Goal: Information Seeking & Learning: Learn about a topic

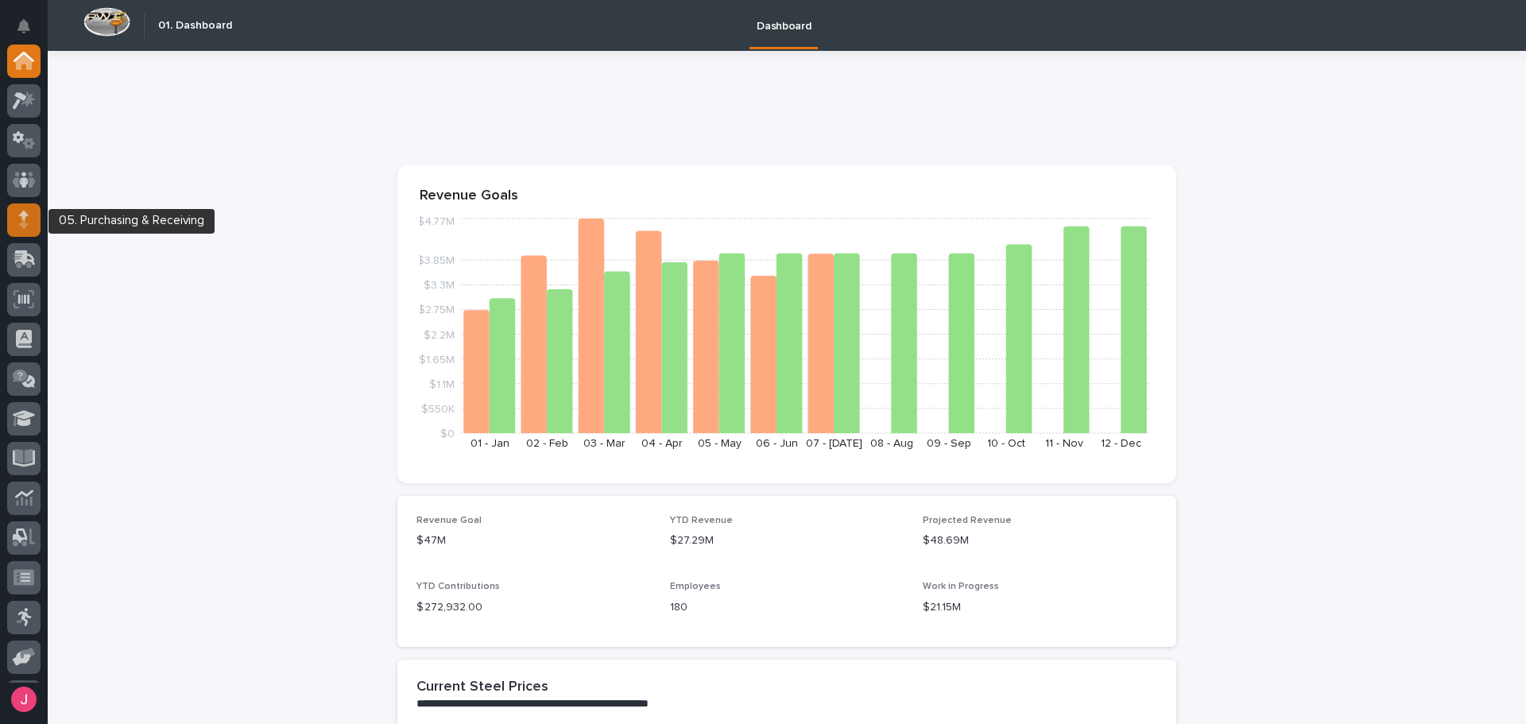
click at [19, 219] on icon at bounding box center [24, 220] width 10 height 18
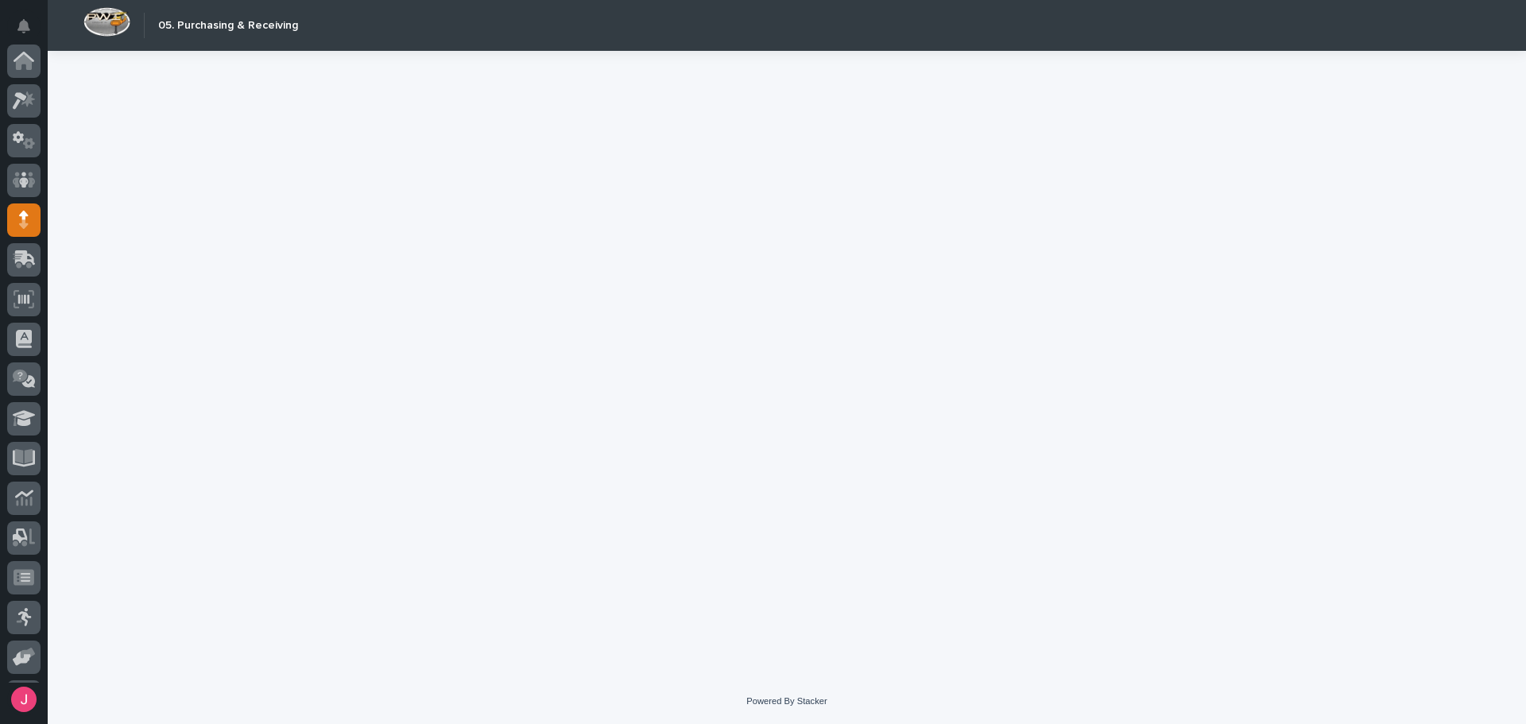
scroll to position [157, 0]
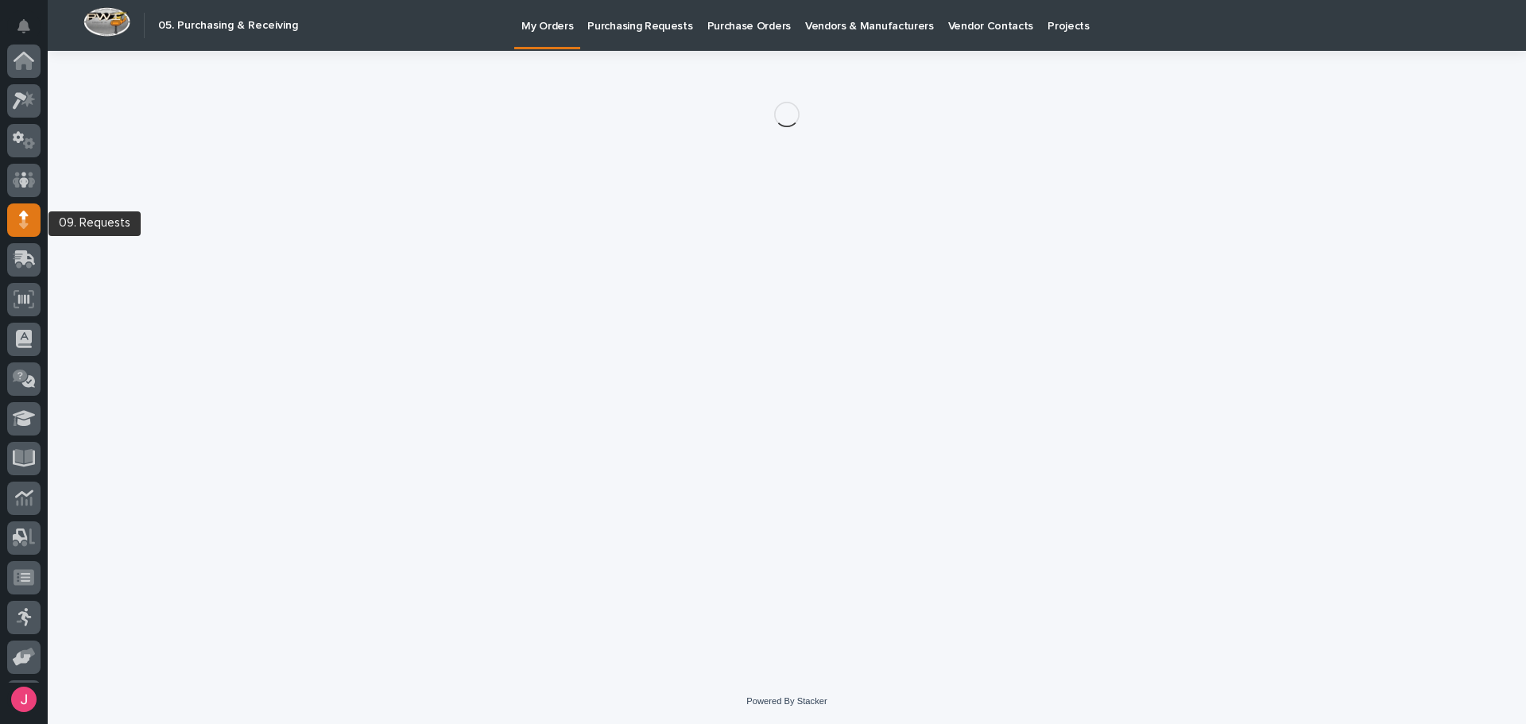
scroll to position [157, 0]
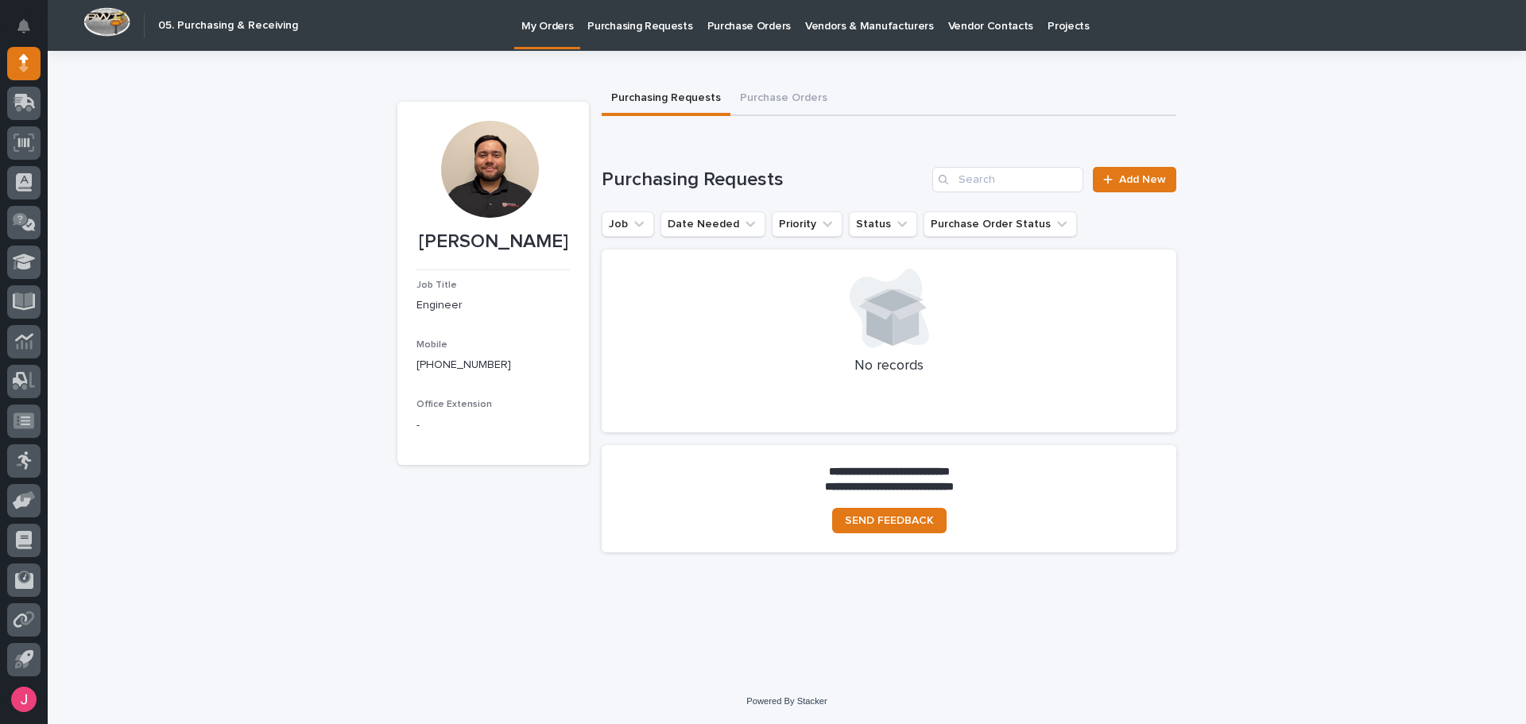
click at [624, 31] on p "Purchasing Requests" at bounding box center [640, 16] width 105 height 33
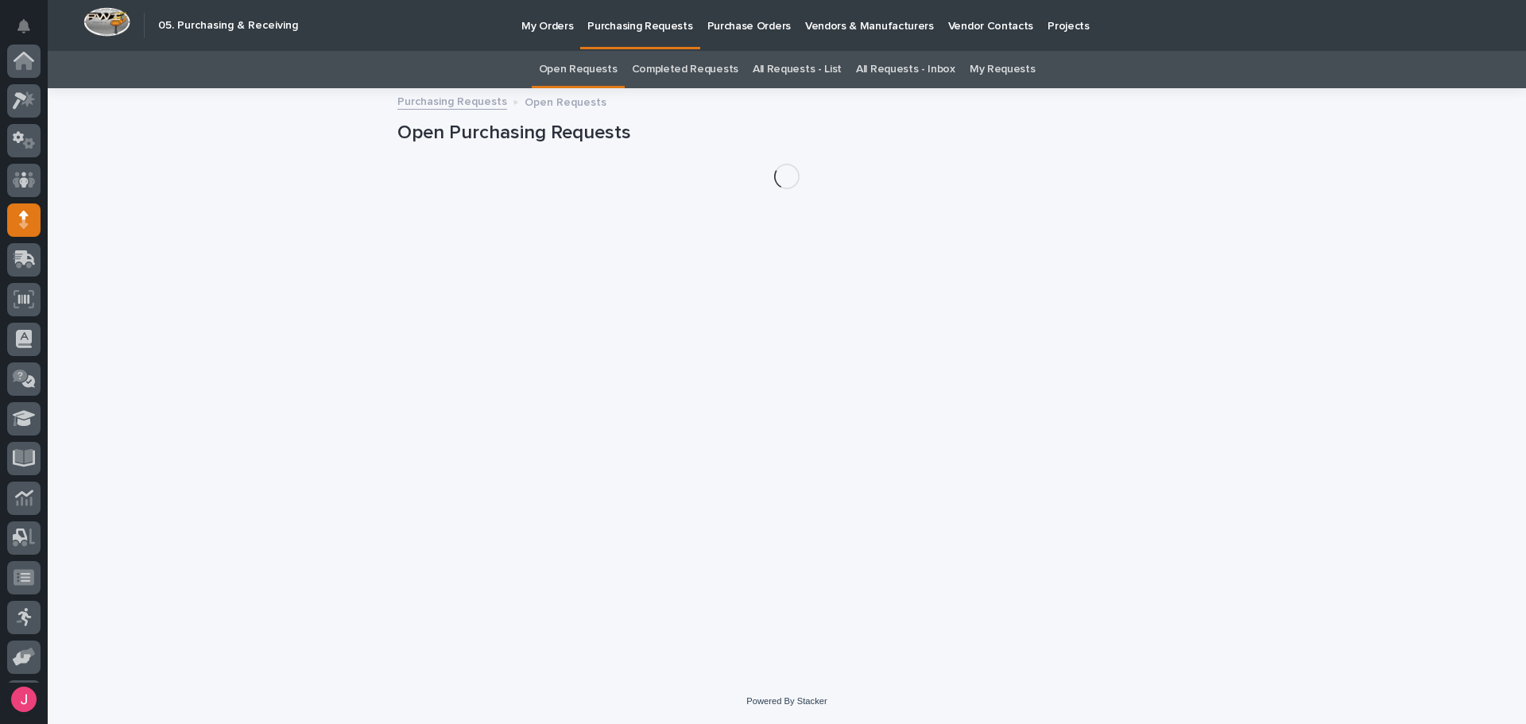
scroll to position [157, 0]
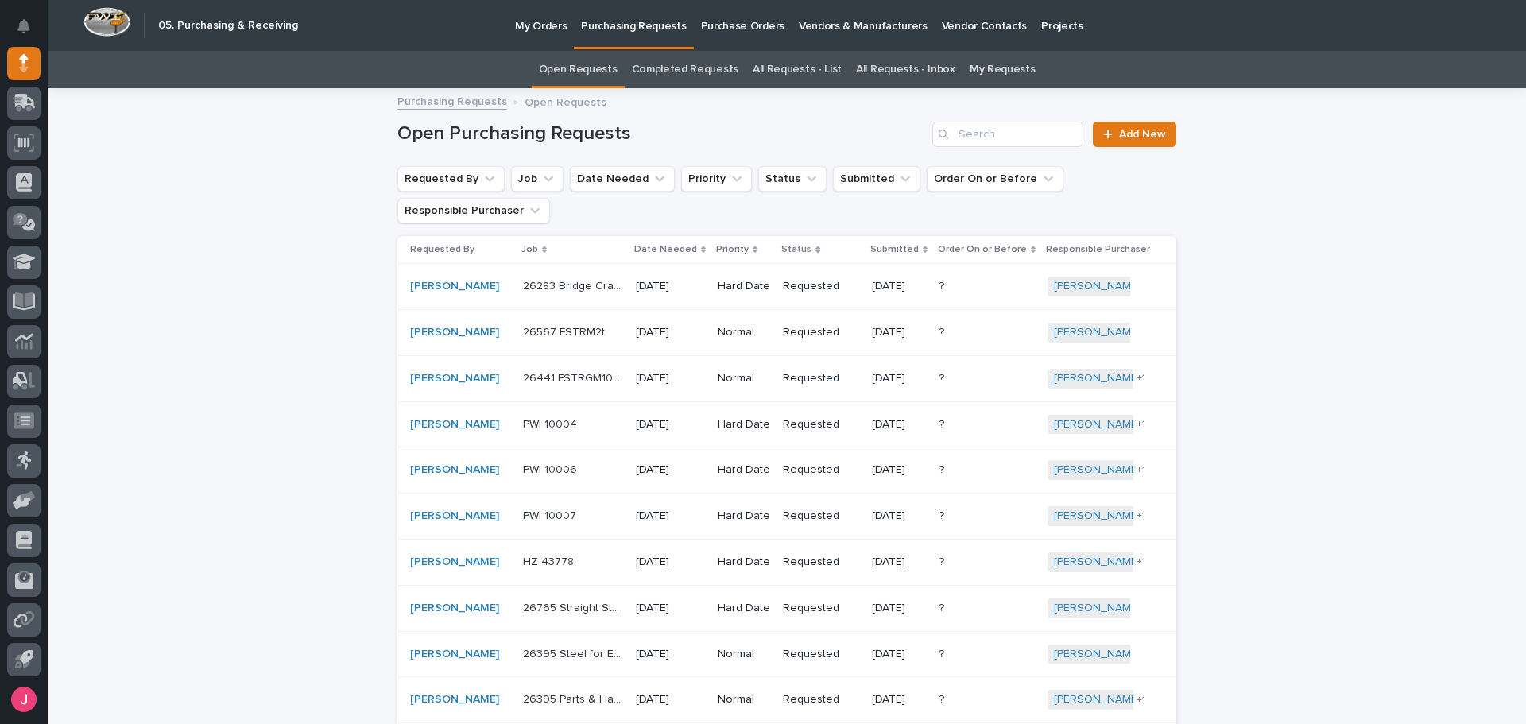
click at [677, 74] on link "Completed Requests" at bounding box center [685, 69] width 107 height 37
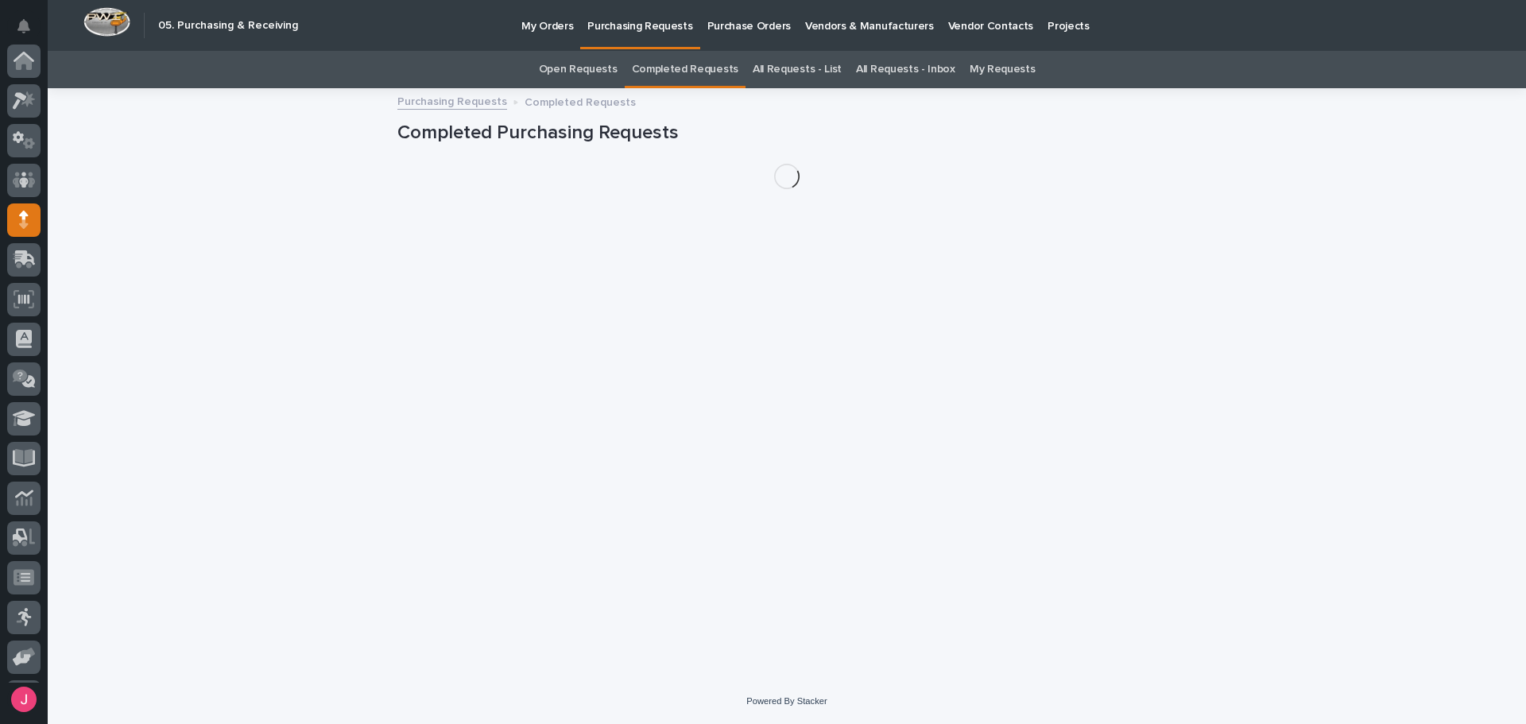
scroll to position [157, 0]
click at [775, 76] on link "All Requests - List" at bounding box center [797, 69] width 89 height 37
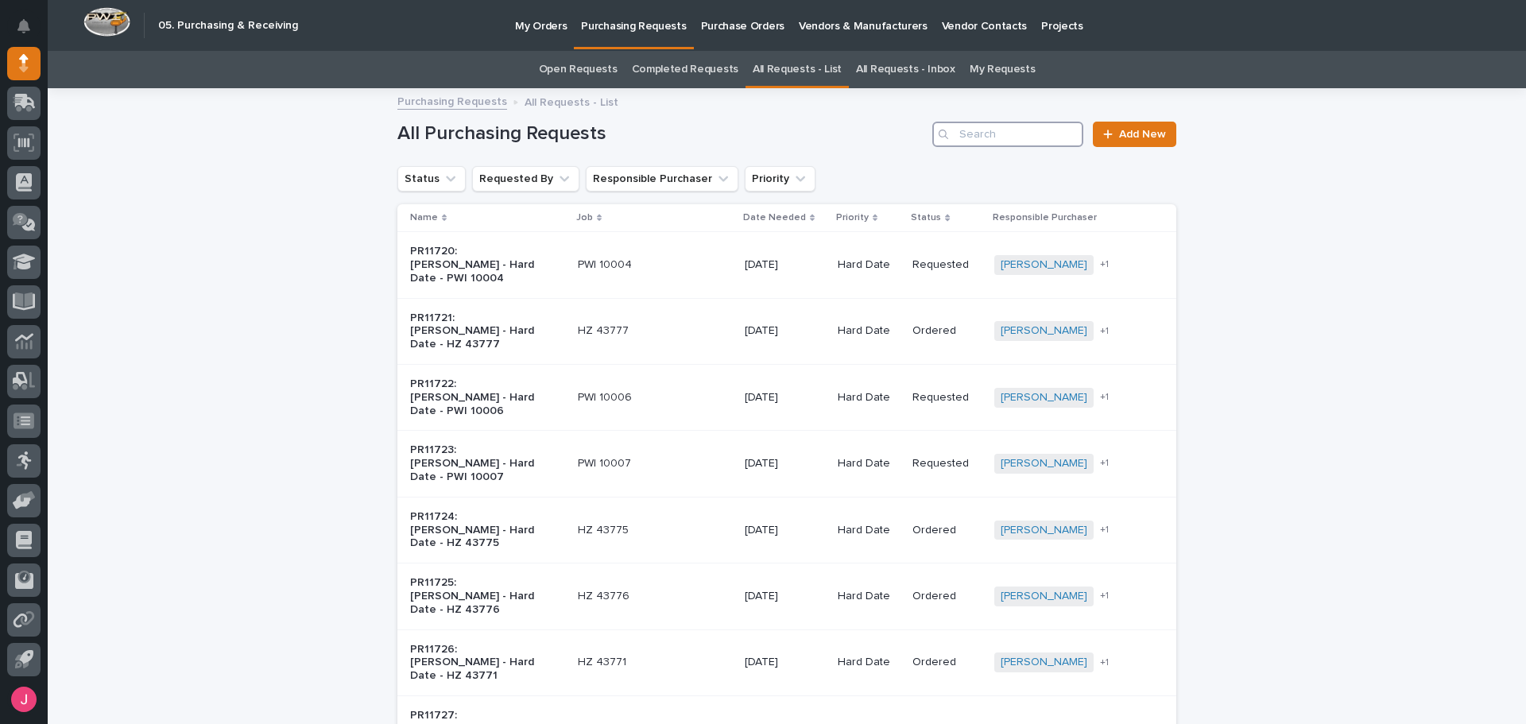
click at [1015, 134] on input "Search" at bounding box center [1008, 134] width 151 height 25
type input "trevor"
click at [709, 259] on p "PWI Stock" at bounding box center [658, 265] width 133 height 14
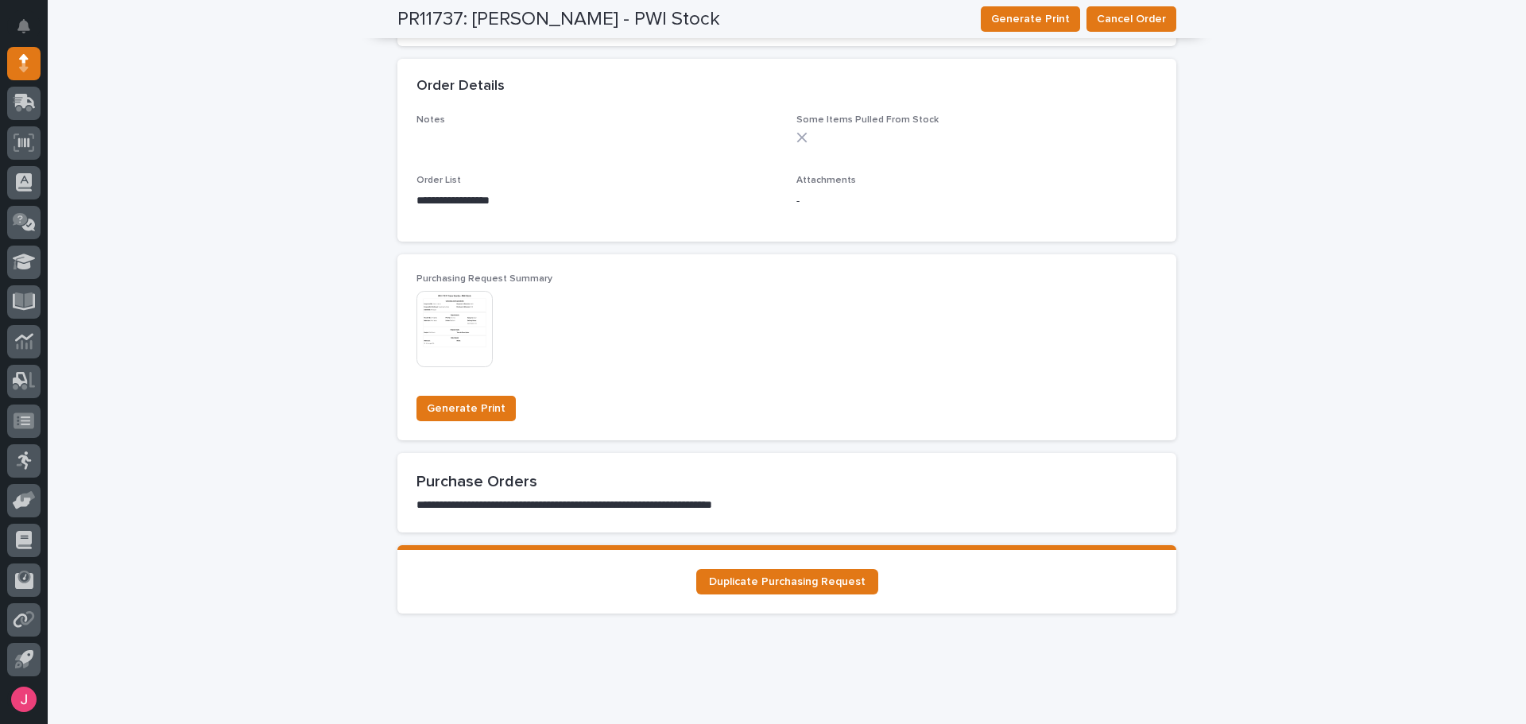
scroll to position [875, 0]
click at [469, 341] on img at bounding box center [455, 328] width 76 height 76
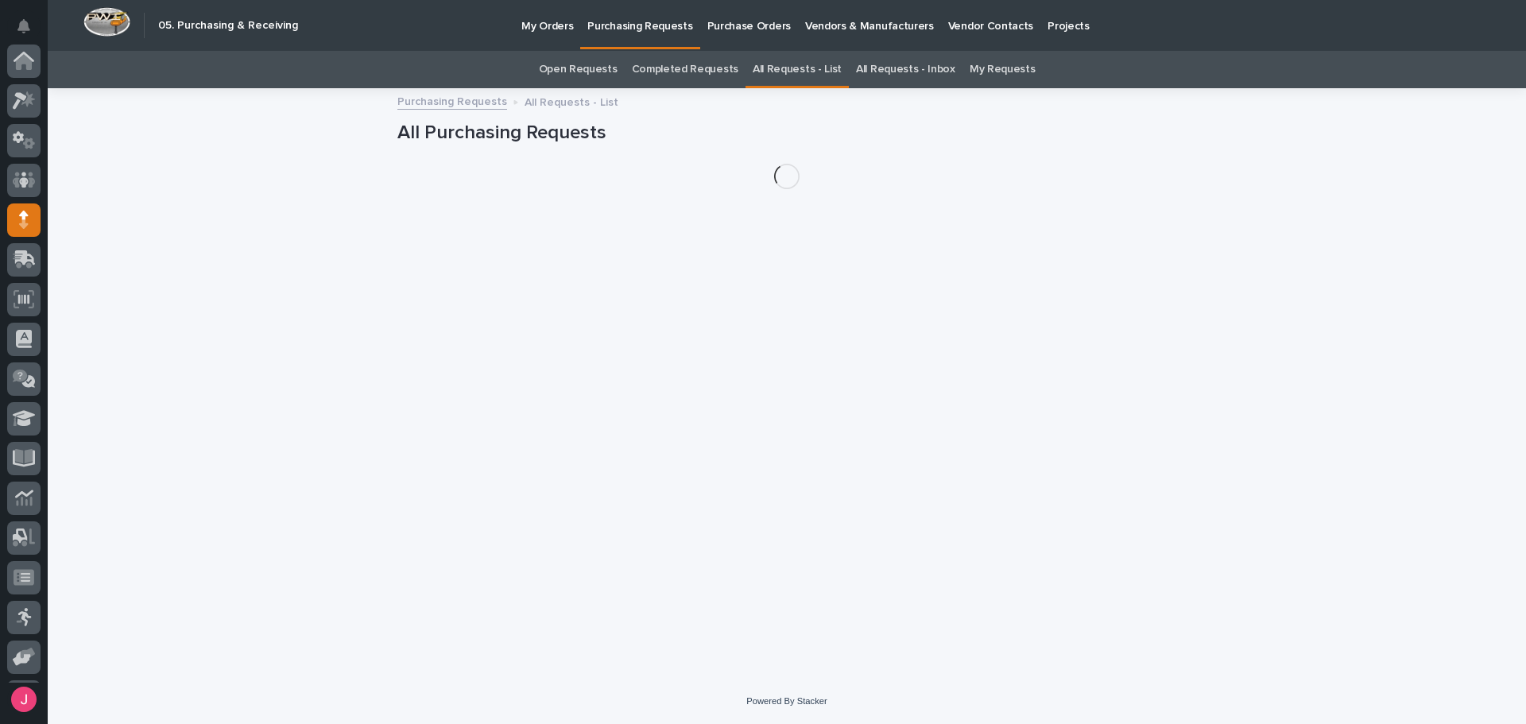
scroll to position [157, 0]
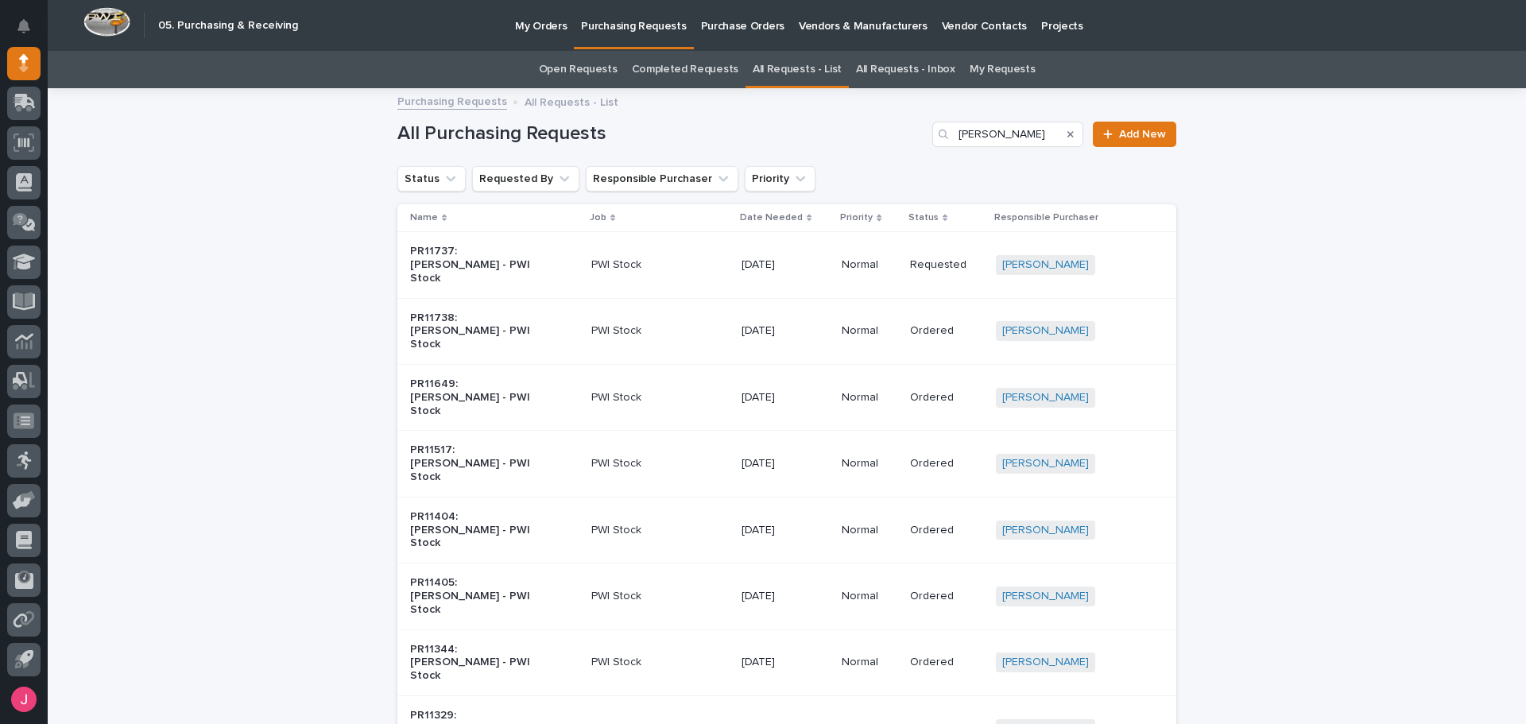
click at [458, 312] on p "PR11738: Trevor Martin - PWI Stock" at bounding box center [476, 332] width 133 height 40
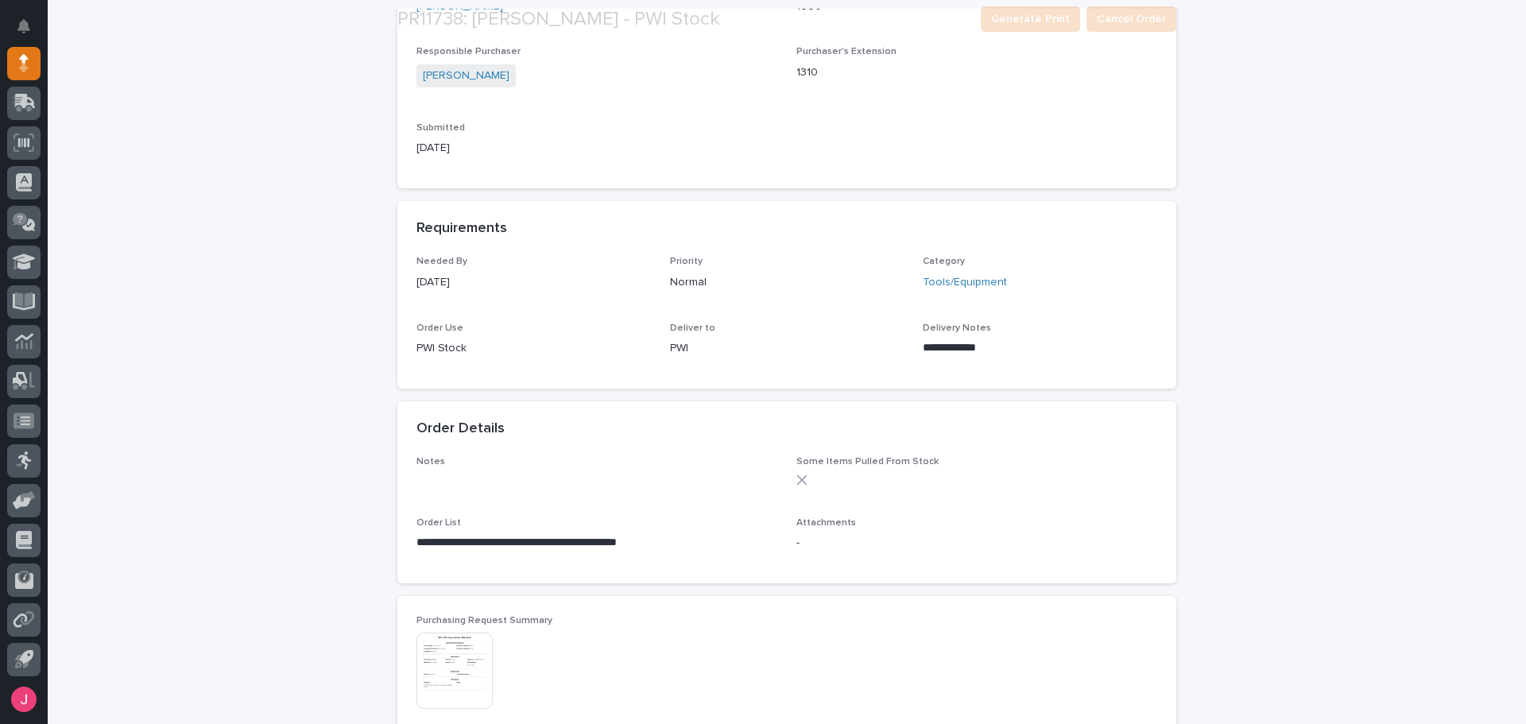
scroll to position [398, 0]
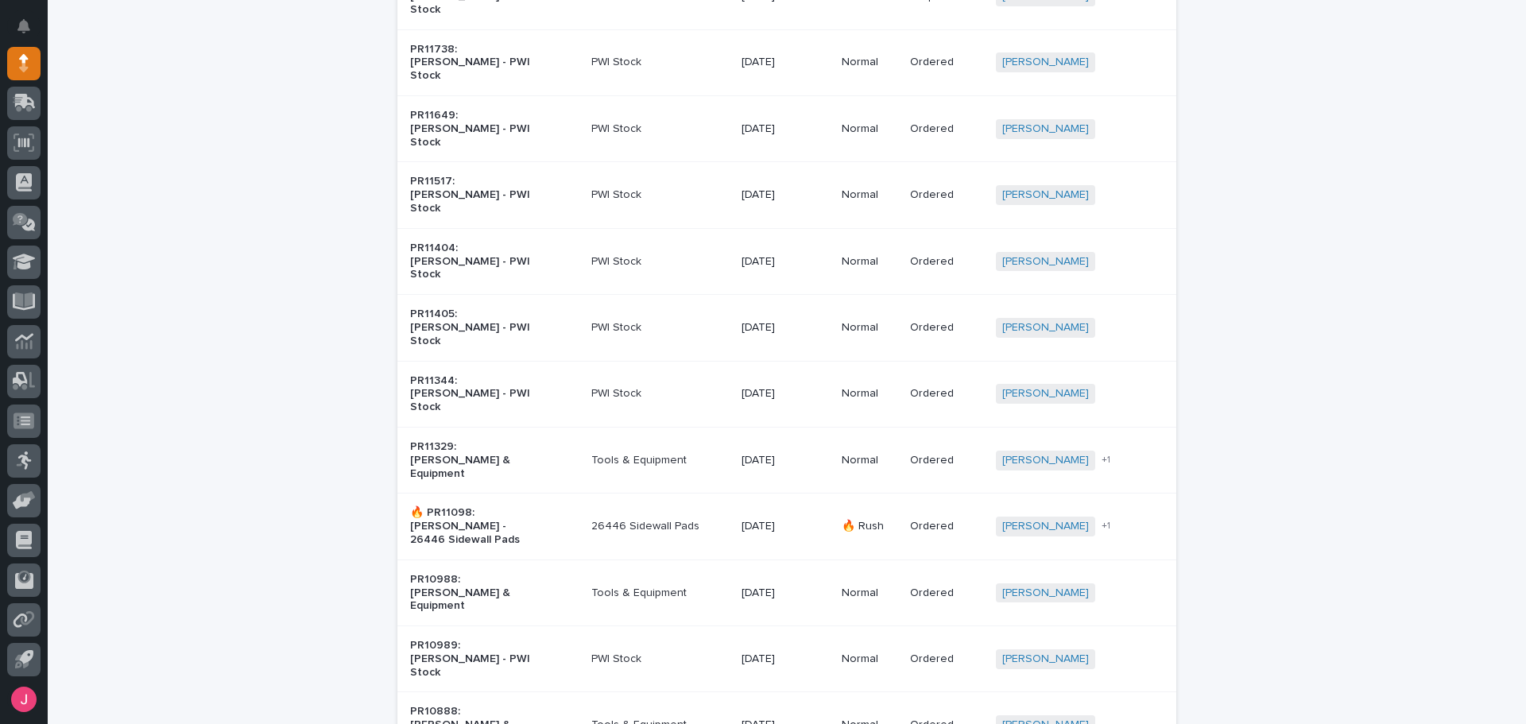
scroll to position [210, 0]
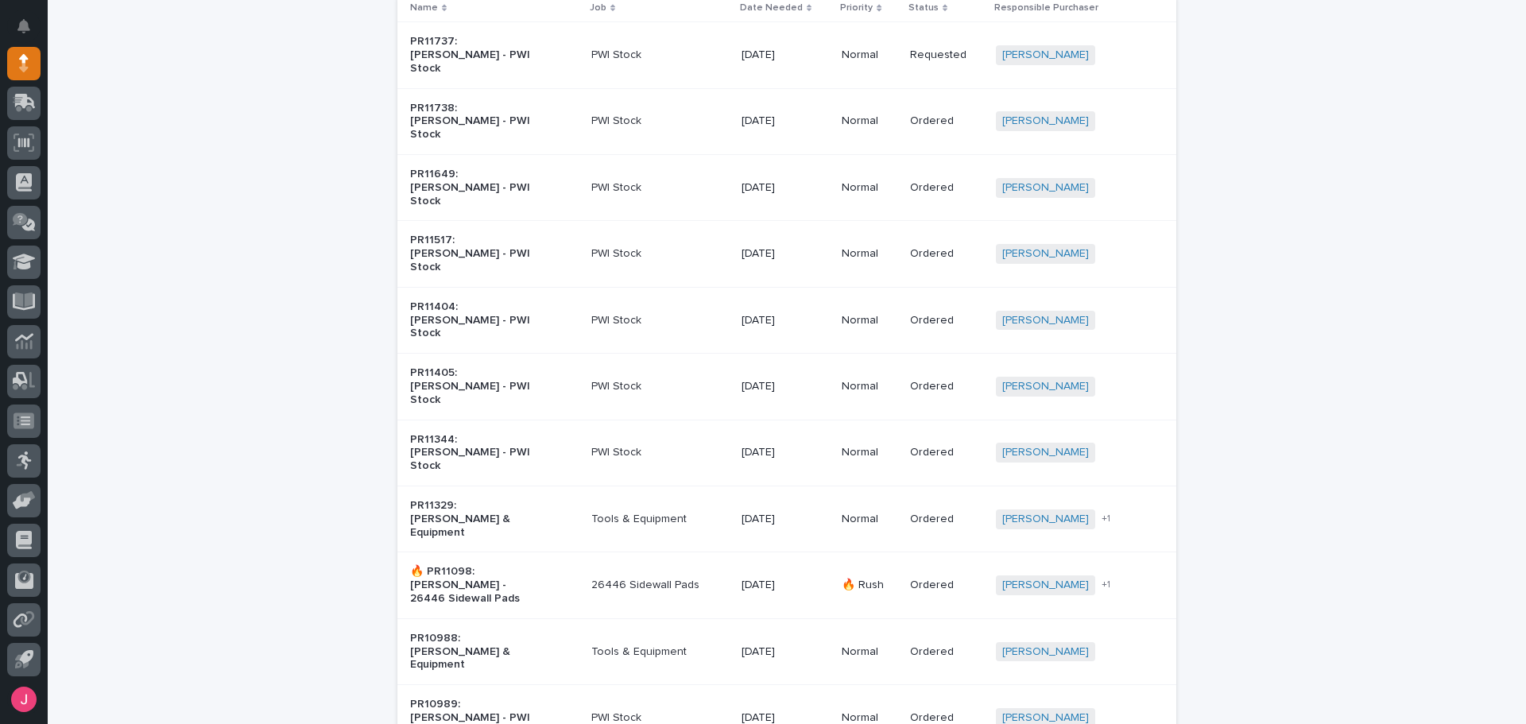
drag, startPoint x: 540, startPoint y: 572, endPoint x: 1326, endPoint y: 216, distance: 862.9
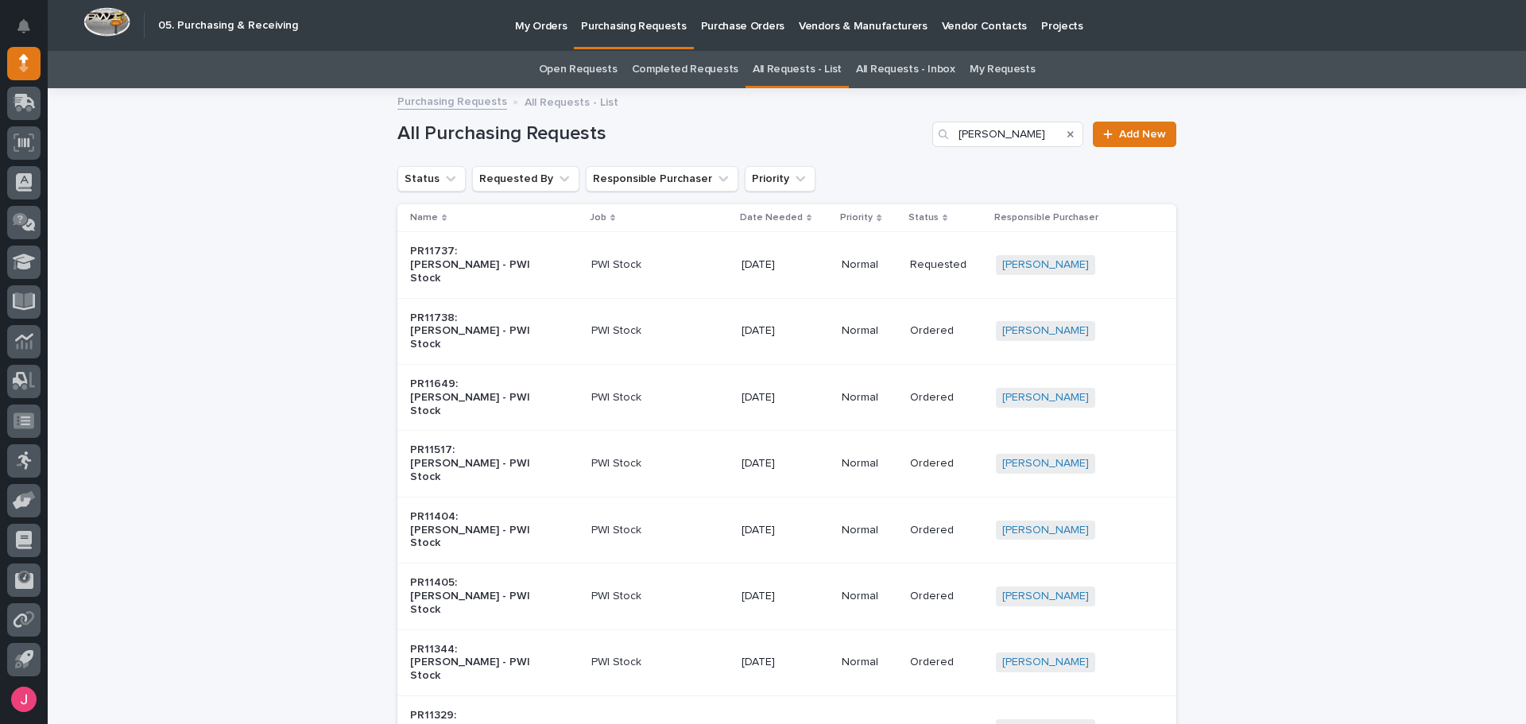
click at [759, 217] on p "Date Needed" at bounding box center [771, 217] width 63 height 17
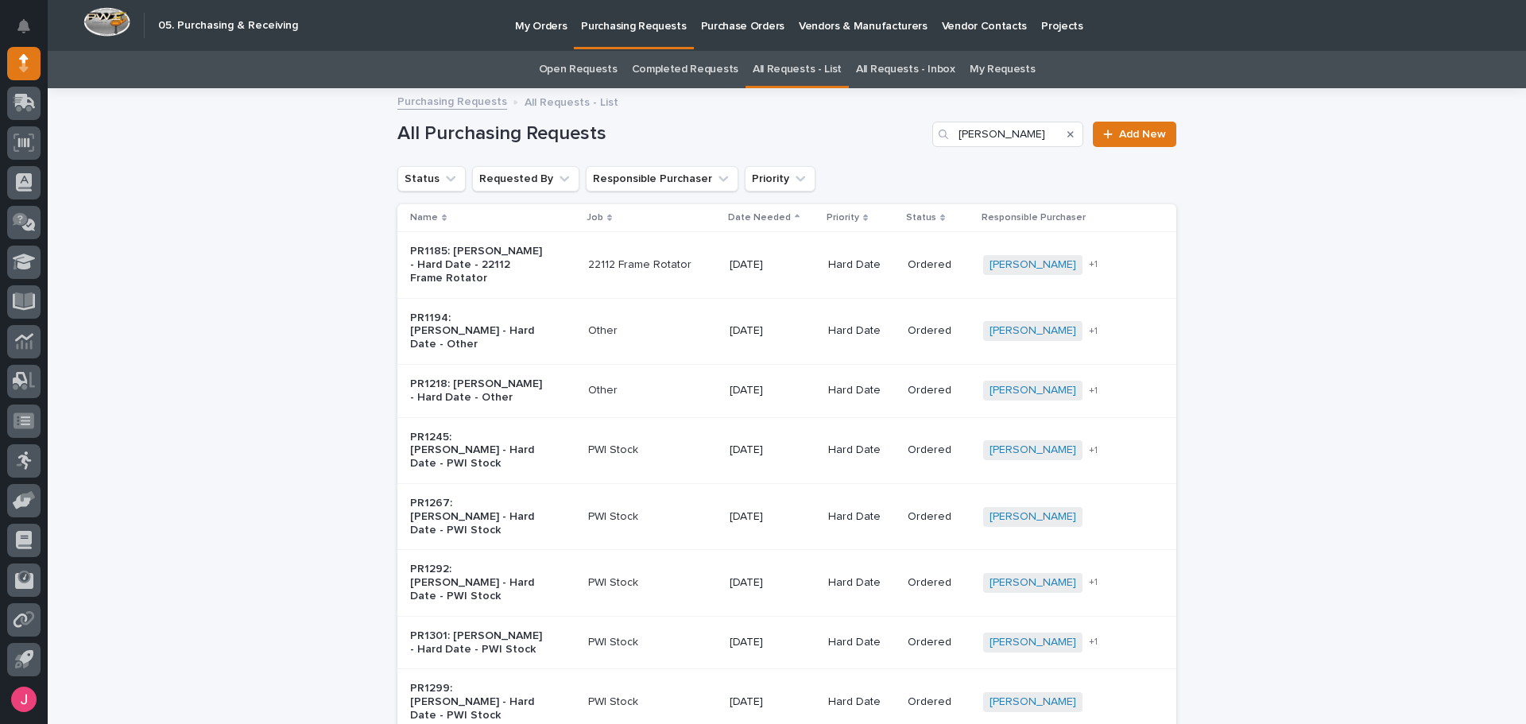
click at [759, 217] on p "Date Needed" at bounding box center [759, 217] width 63 height 17
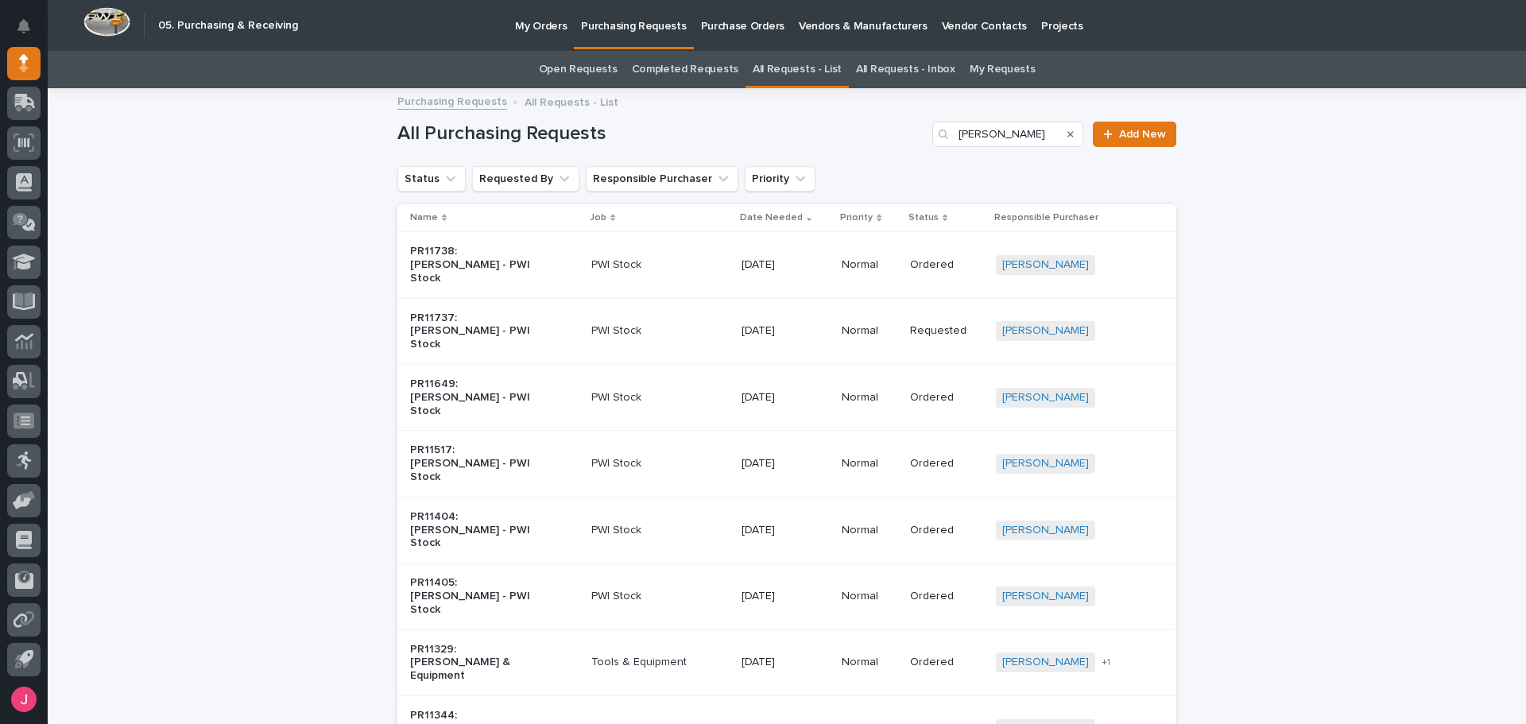
click at [612, 76] on link "Open Requests" at bounding box center [578, 69] width 79 height 37
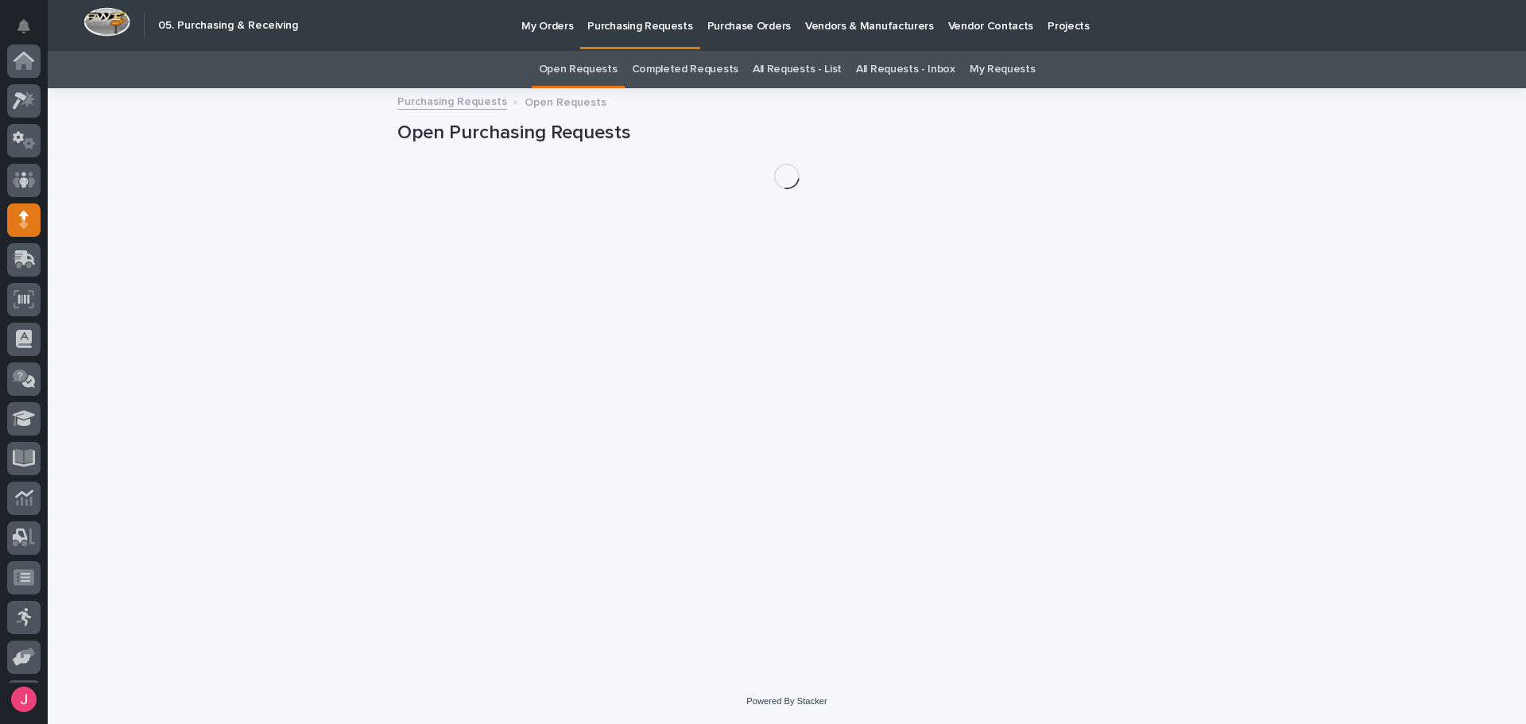
scroll to position [157, 0]
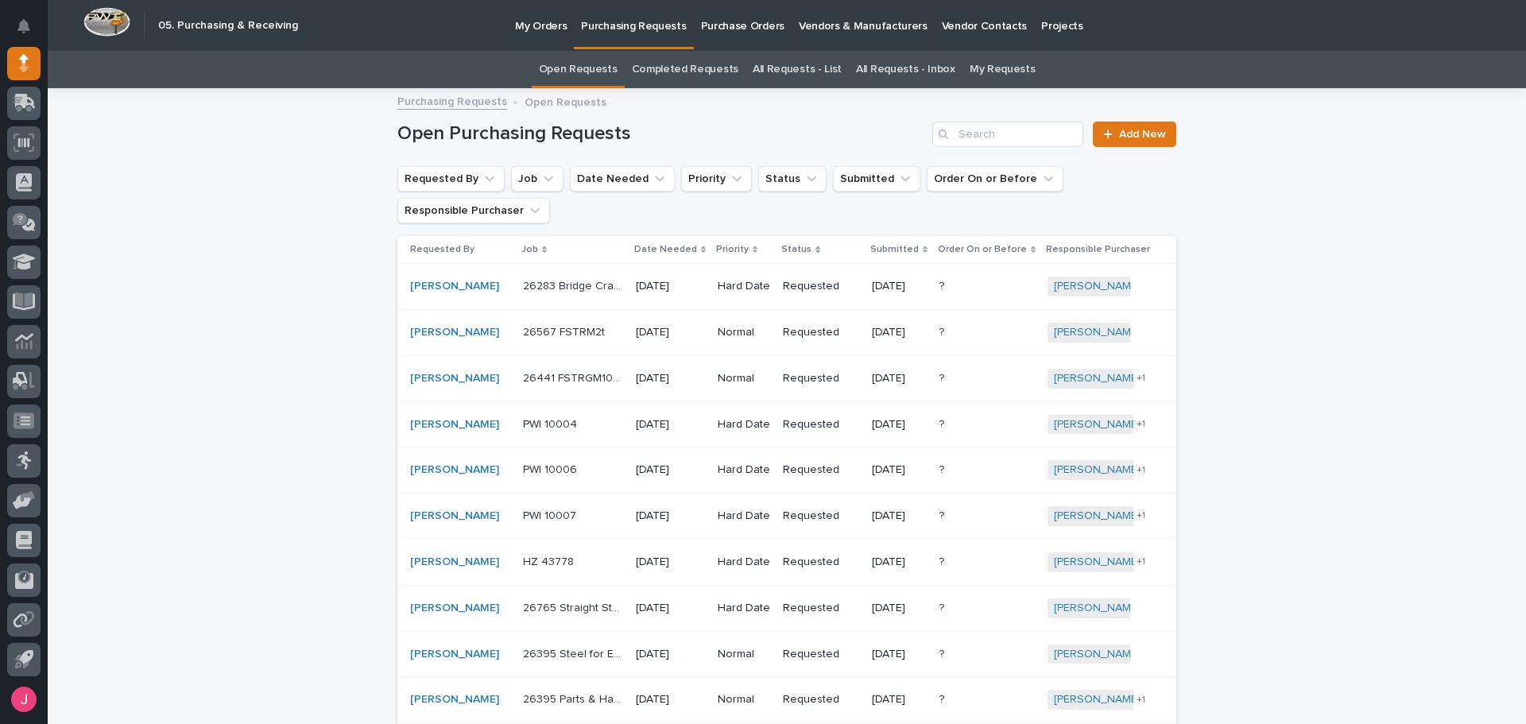
click at [656, 78] on link "Completed Requests" at bounding box center [685, 69] width 107 height 37
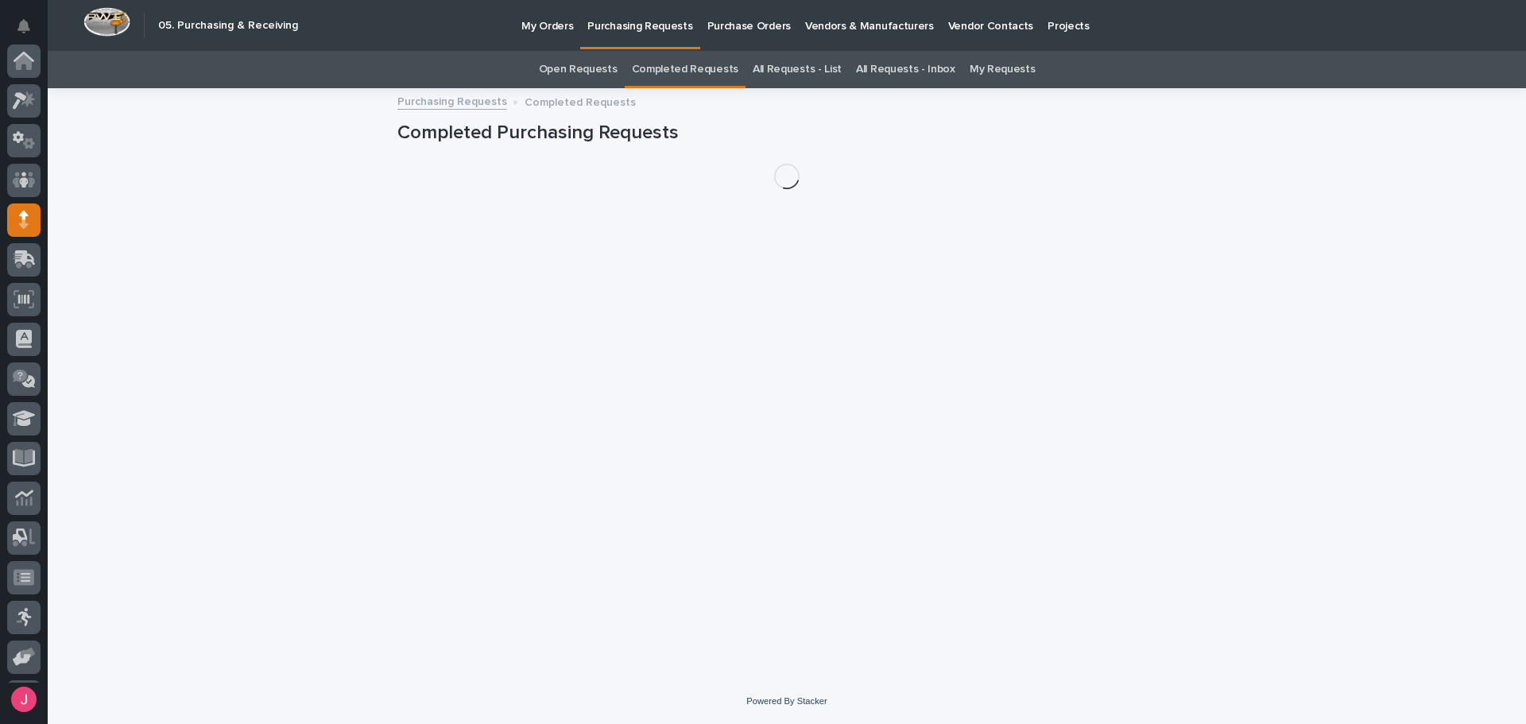
scroll to position [157, 0]
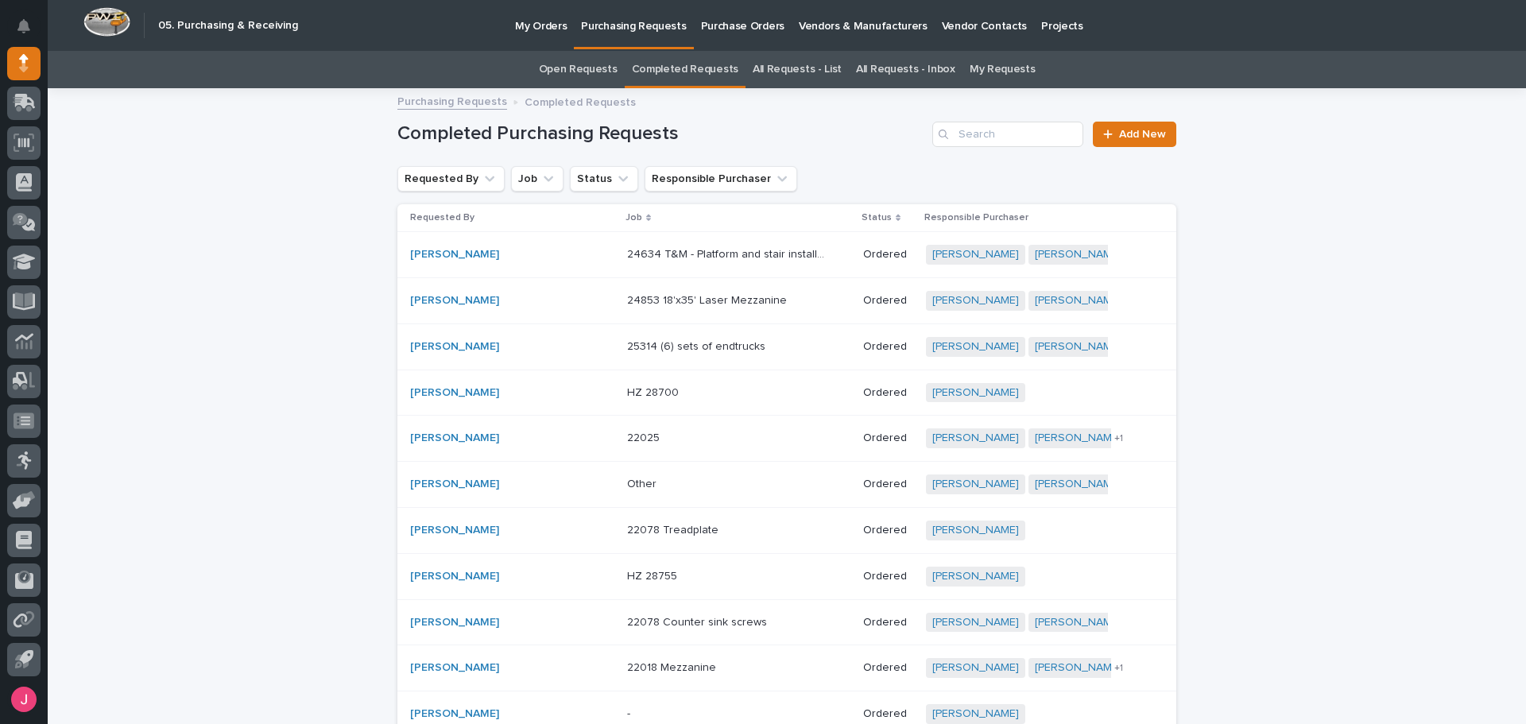
click at [765, 72] on link "All Requests - List" at bounding box center [797, 69] width 89 height 37
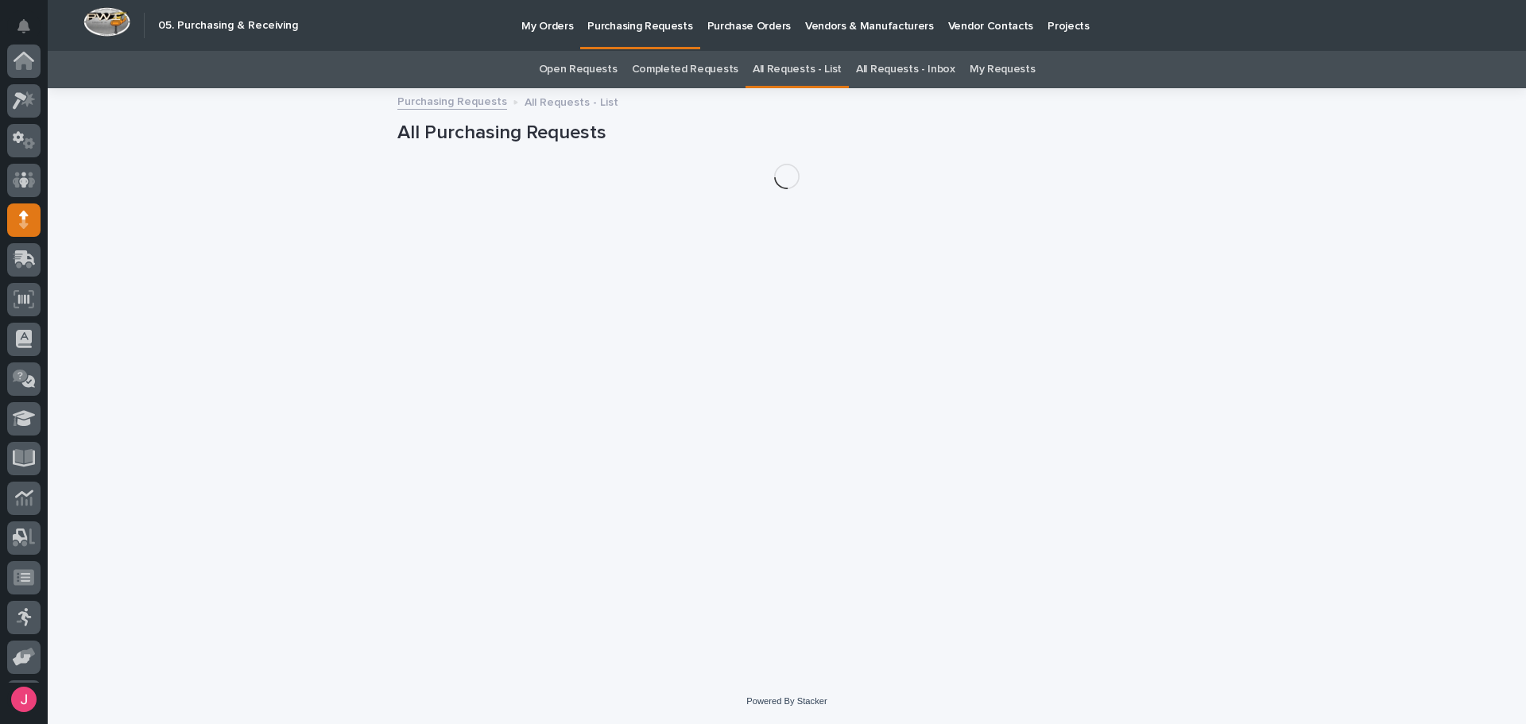
scroll to position [157, 0]
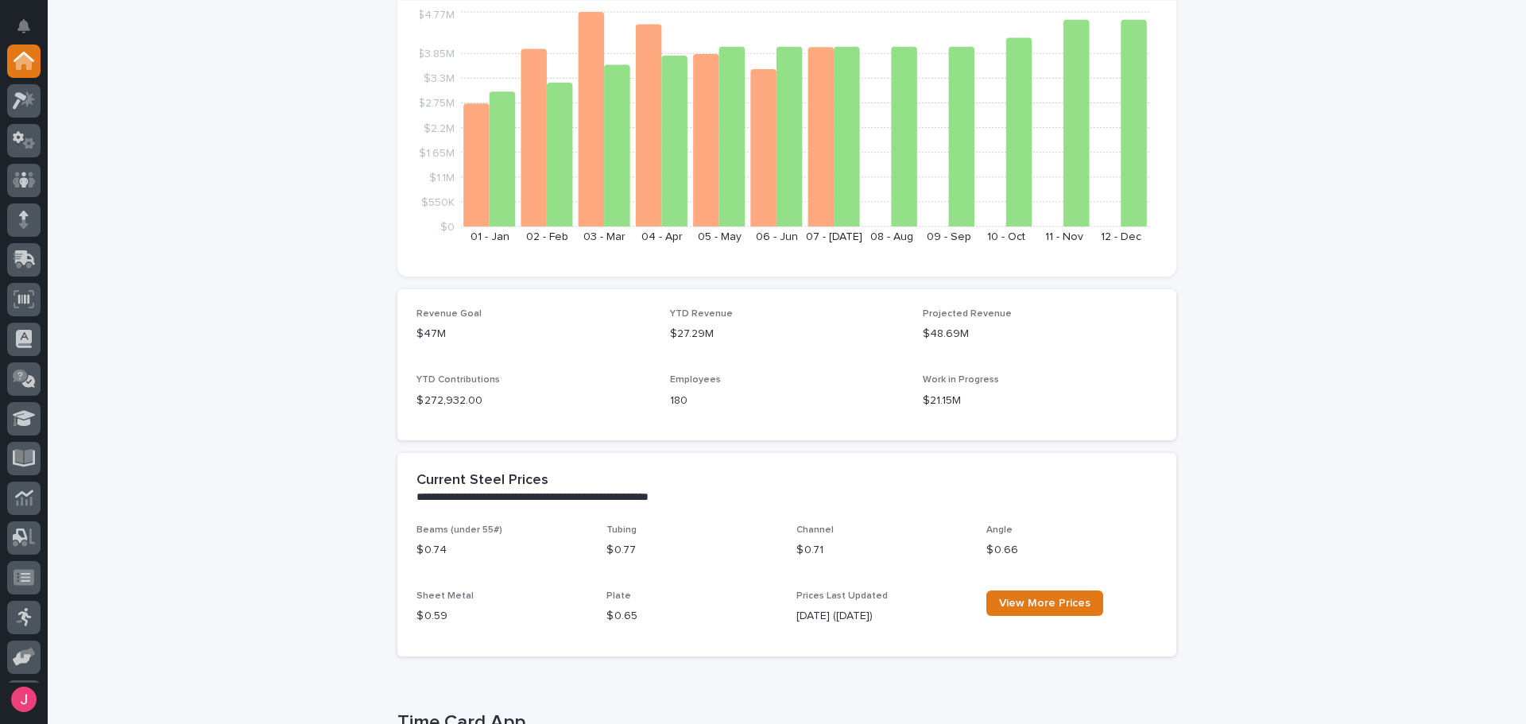
scroll to position [636, 0]
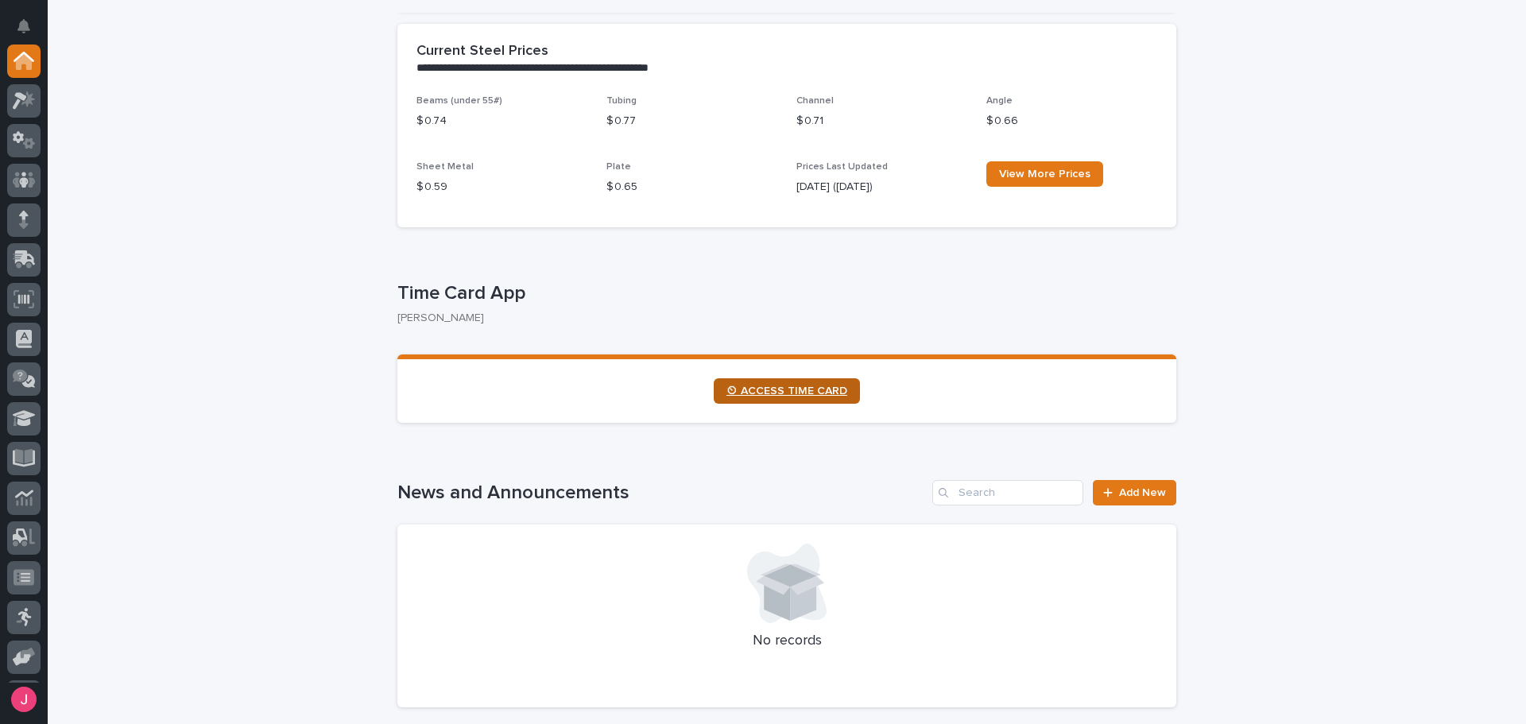
click at [758, 384] on link "⏲ ACCESS TIME CARD" at bounding box center [787, 390] width 146 height 25
click at [25, 110] on div at bounding box center [23, 100] width 33 height 33
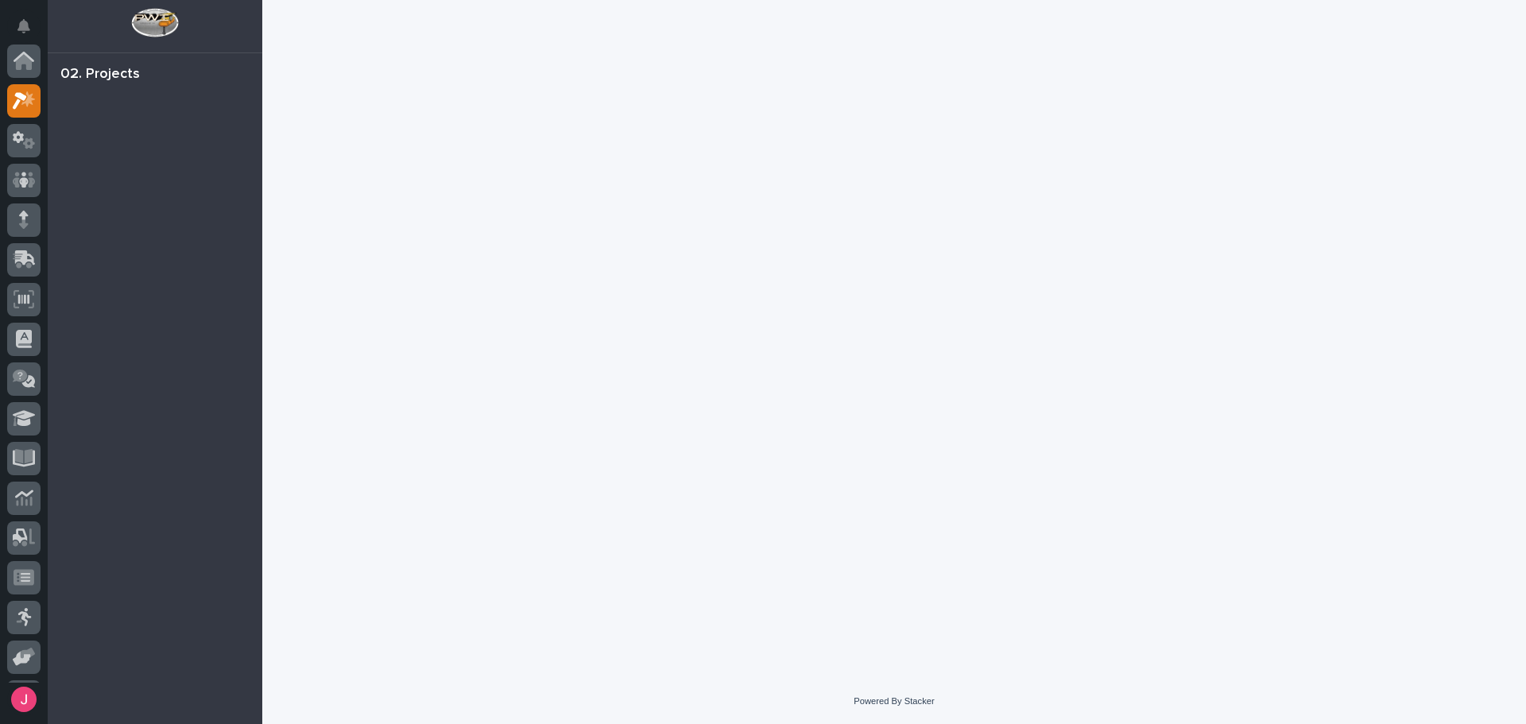
scroll to position [40, 0]
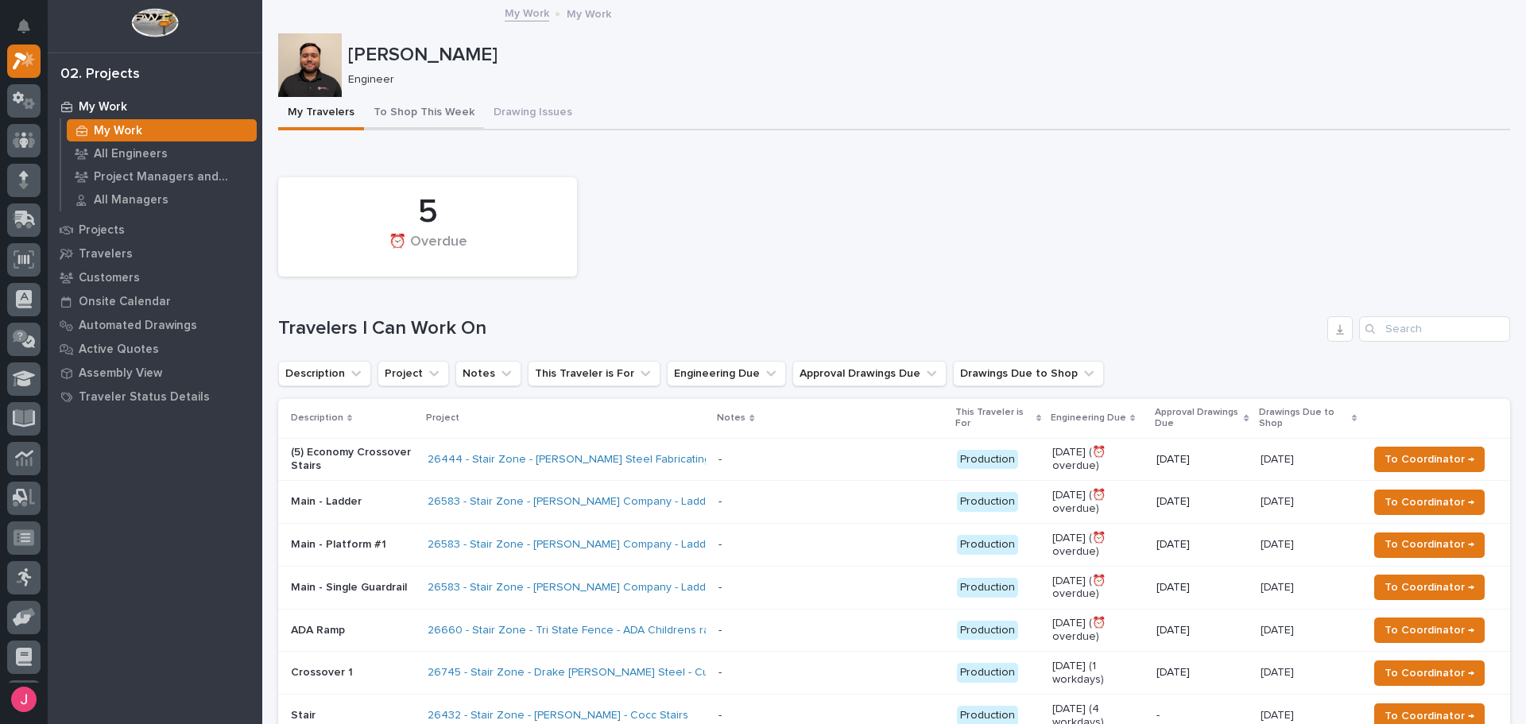
click at [436, 114] on button "To Shop This Week" at bounding box center [424, 113] width 120 height 33
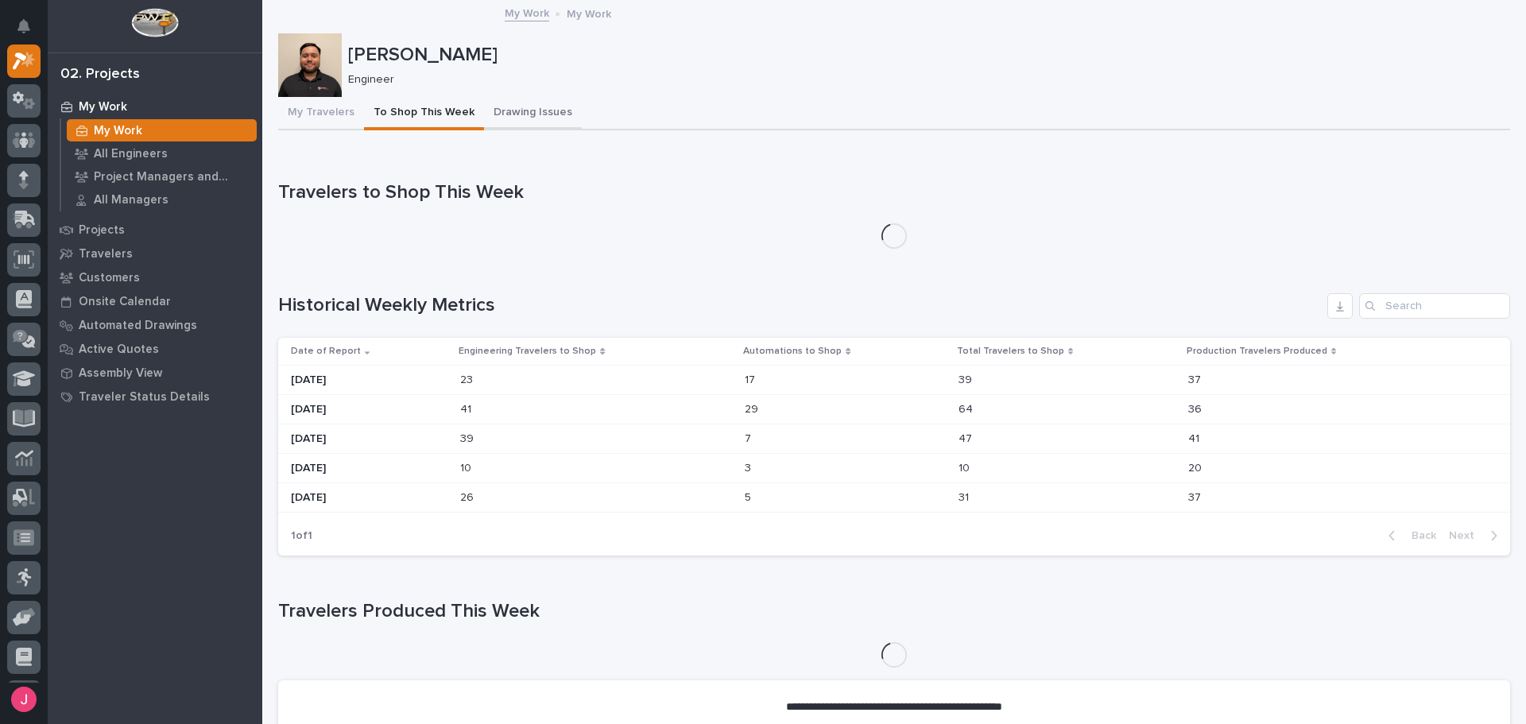
click at [512, 111] on button "Drawing Issues" at bounding box center [533, 113] width 98 height 33
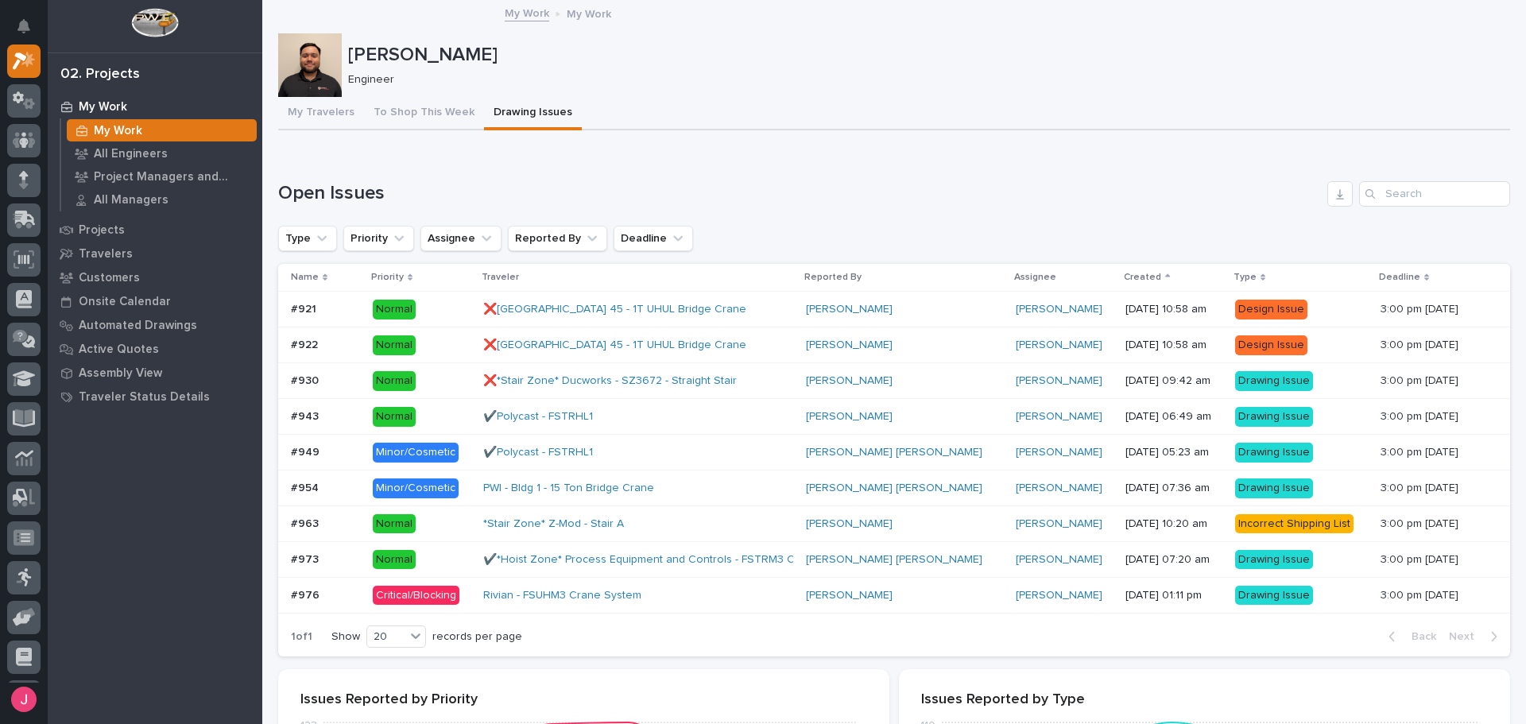
scroll to position [318, 0]
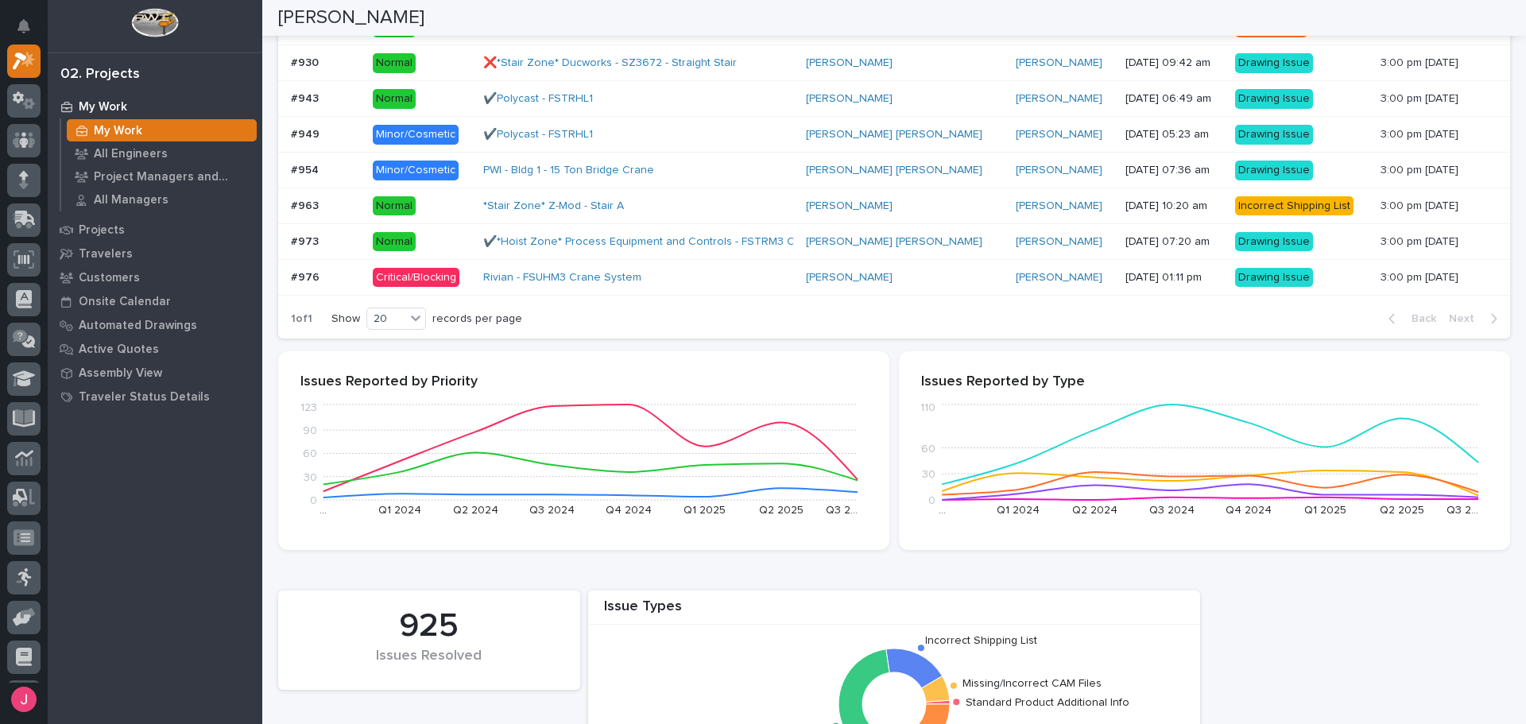
click at [671, 282] on div "Rivian - FSUHM3 Crane System" at bounding box center [622, 278] width 278 height 14
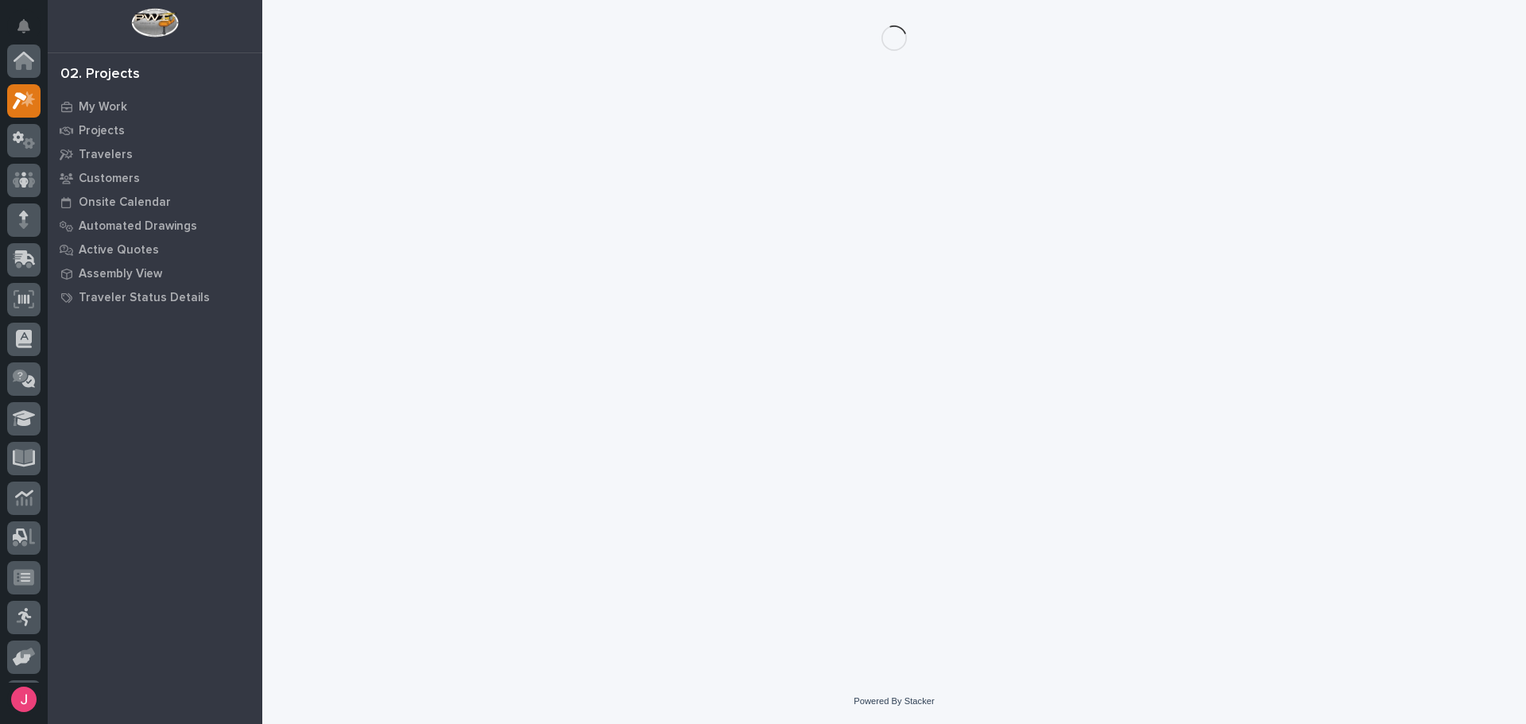
scroll to position [40, 0]
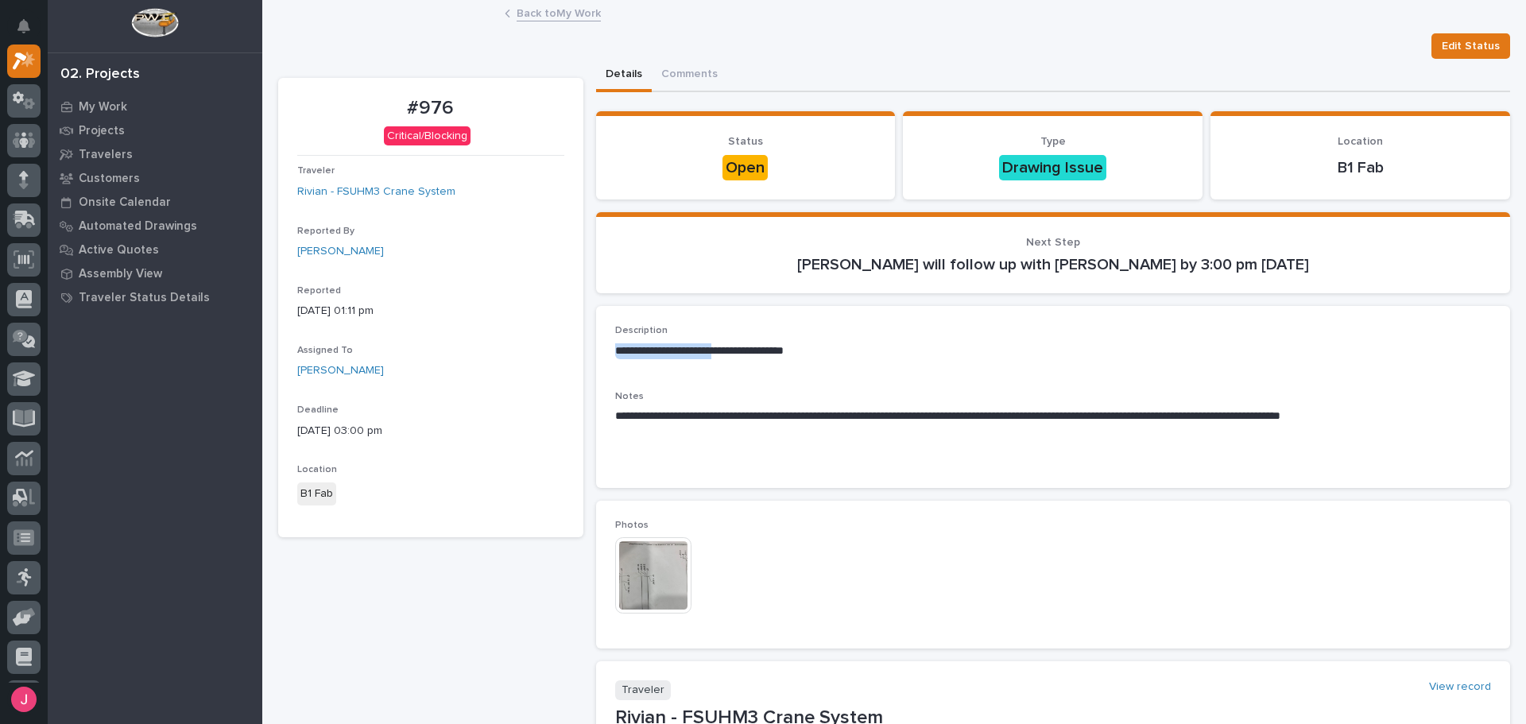
drag, startPoint x: 622, startPoint y: 348, endPoint x: 772, endPoint y: 350, distance: 150.3
click at [739, 347] on p "**********" at bounding box center [1048, 351] width 867 height 16
click at [773, 350] on p "**********" at bounding box center [1048, 351] width 867 height 16
drag, startPoint x: 691, startPoint y: 423, endPoint x: 817, endPoint y: 424, distance: 126.4
click at [810, 423] on p "**********" at bounding box center [1048, 417] width 867 height 16
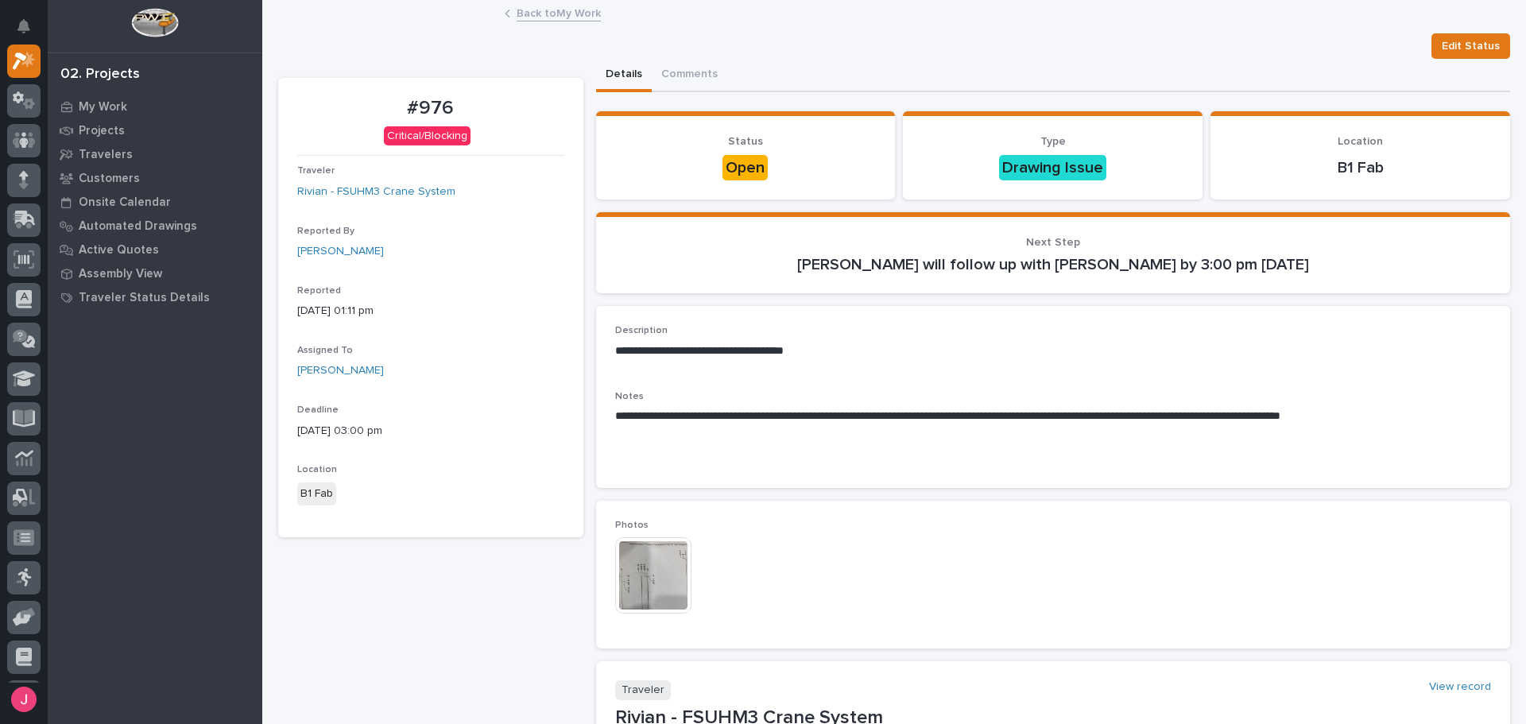
click at [831, 424] on p "**********" at bounding box center [1048, 417] width 867 height 16
drag, startPoint x: 615, startPoint y: 414, endPoint x: 1005, endPoint y: 417, distance: 389.6
click at [1005, 417] on p "**********" at bounding box center [1048, 417] width 867 height 16
click at [1008, 417] on p "**********" at bounding box center [1048, 417] width 867 height 16
drag, startPoint x: 1044, startPoint y: 416, endPoint x: 1230, endPoint y: 414, distance: 186.0
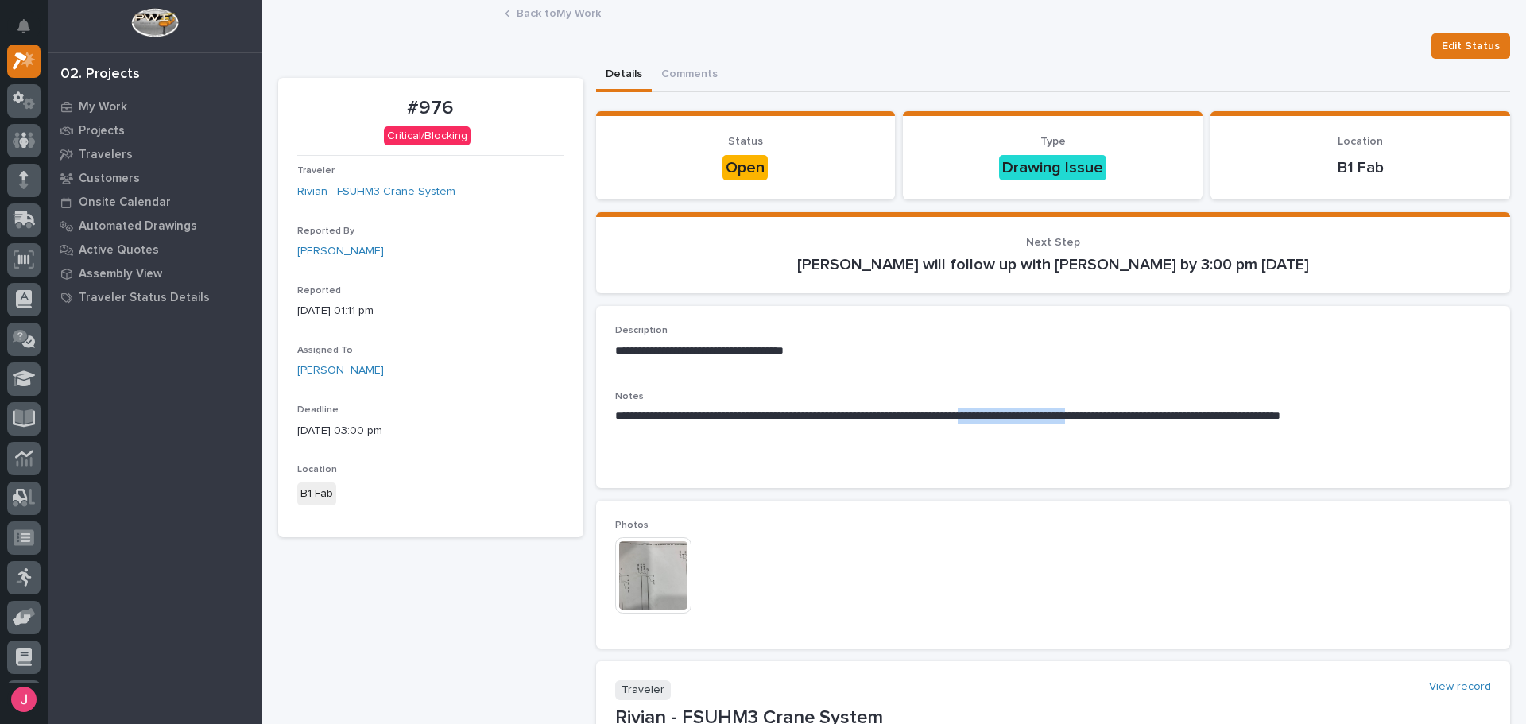
click at [1189, 415] on p "**********" at bounding box center [1048, 417] width 867 height 16
click at [1230, 414] on p "**********" at bounding box center [1048, 417] width 867 height 16
drag, startPoint x: 1154, startPoint y: 414, endPoint x: 1329, endPoint y: 422, distance: 175.1
click at [1329, 422] on p "**********" at bounding box center [1048, 417] width 867 height 16
click at [1360, 422] on p "**********" at bounding box center [1048, 417] width 867 height 16
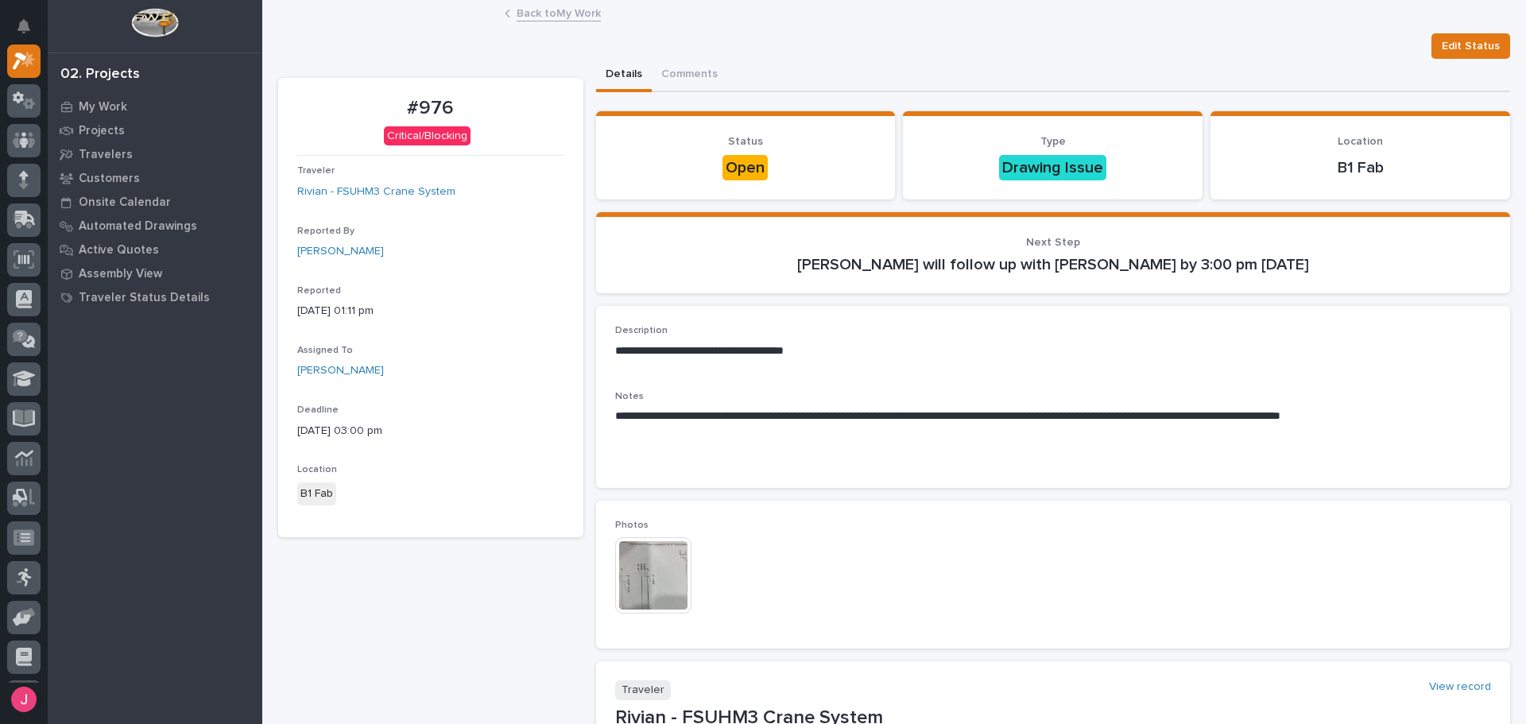
click at [663, 569] on img at bounding box center [653, 575] width 76 height 76
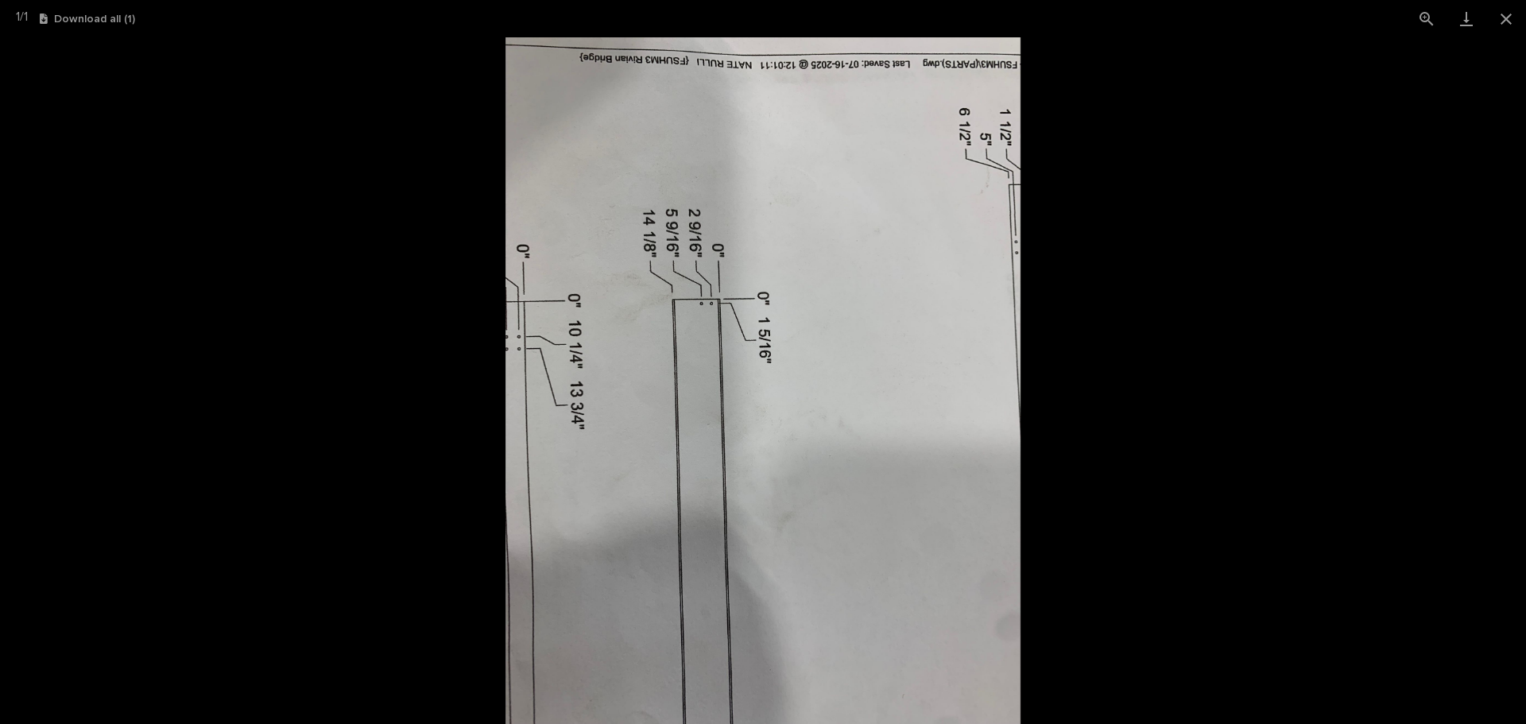
click at [1283, 402] on picture at bounding box center [763, 380] width 1526 height 687
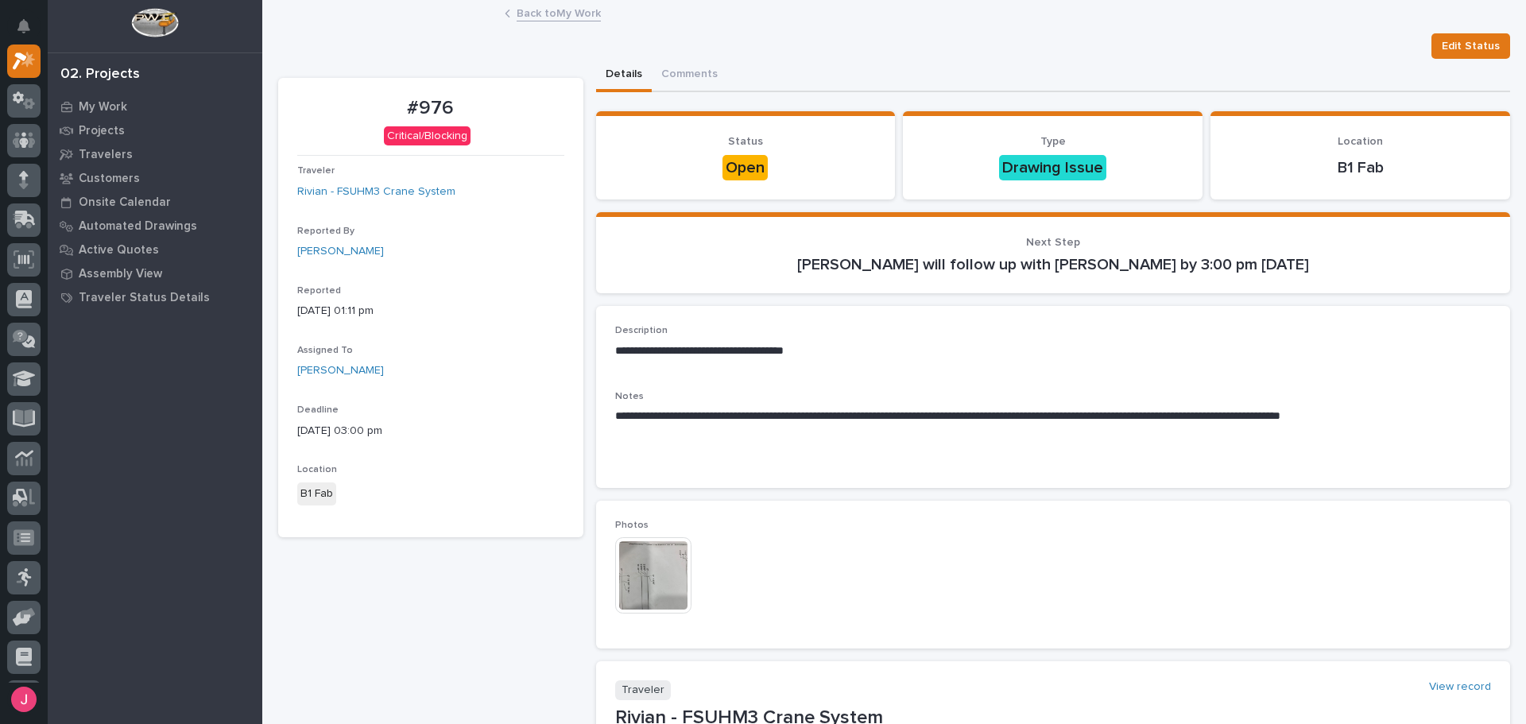
click at [648, 586] on img at bounding box center [653, 575] width 76 height 76
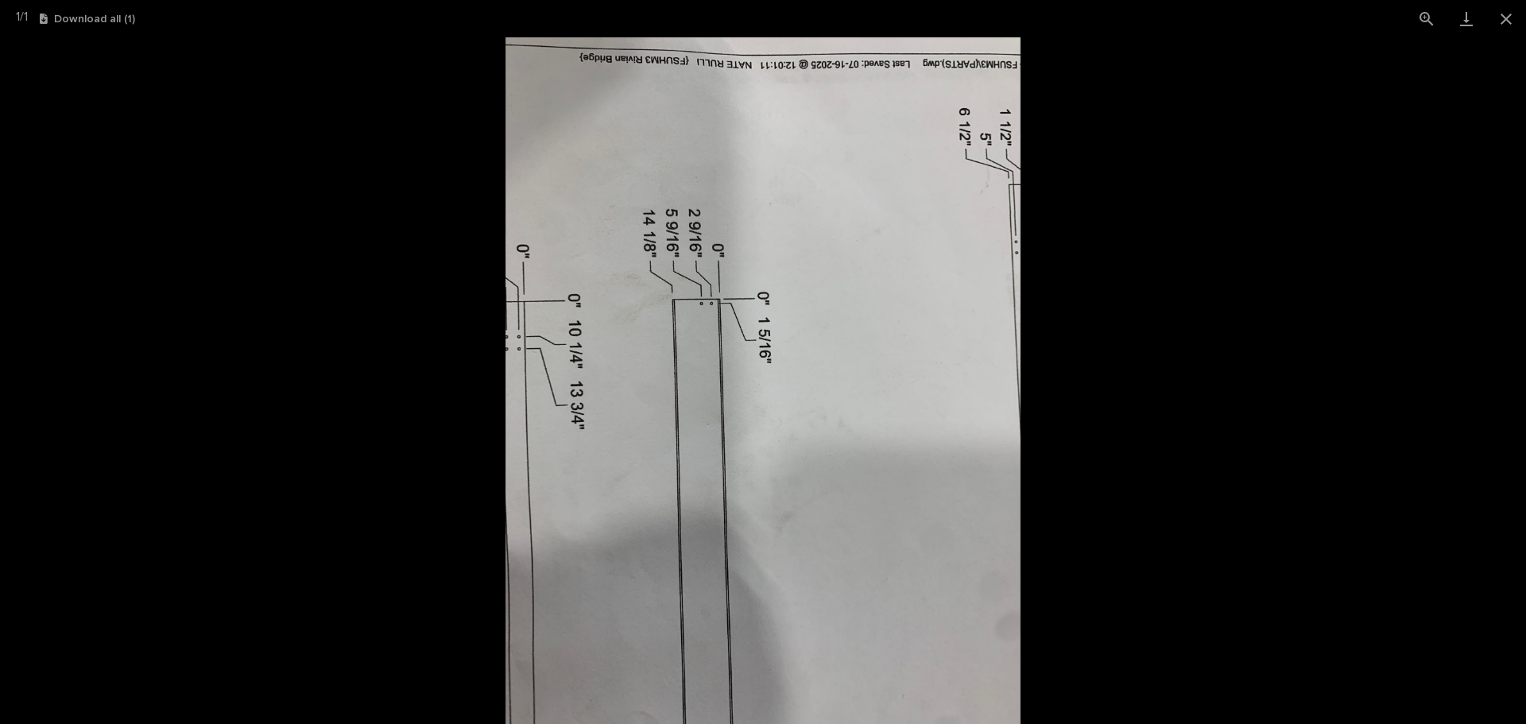
click at [1277, 351] on picture at bounding box center [763, 380] width 1526 height 687
click at [1127, 410] on picture at bounding box center [763, 380] width 1526 height 687
drag, startPoint x: 1146, startPoint y: 432, endPoint x: 1162, endPoint y: 438, distance: 16.1
click at [1153, 436] on picture at bounding box center [763, 380] width 1526 height 687
drag, startPoint x: 1194, startPoint y: 436, endPoint x: 1239, endPoint y: 361, distance: 87.0
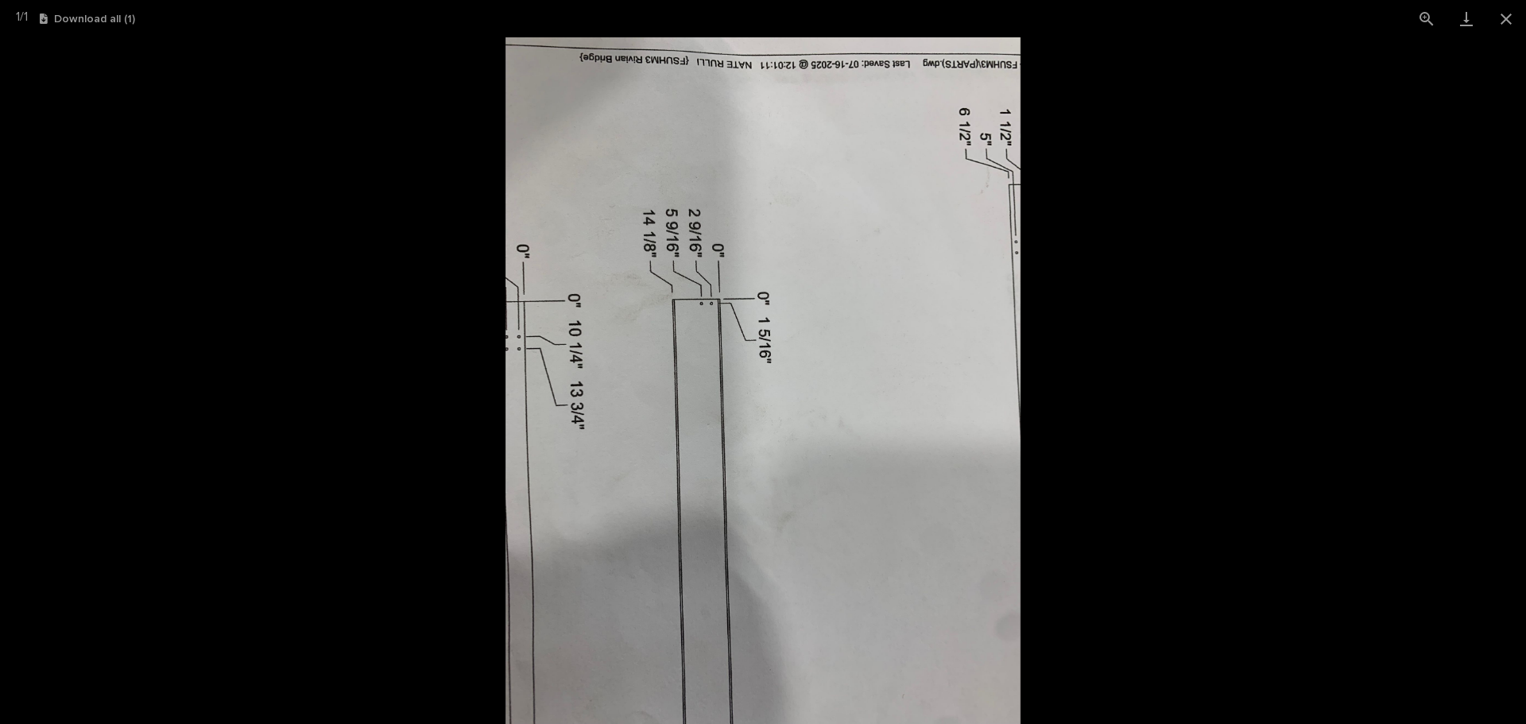
click at [1198, 432] on picture at bounding box center [763, 380] width 1526 height 687
click at [1491, 27] on button "Close gallery" at bounding box center [1507, 18] width 40 height 37
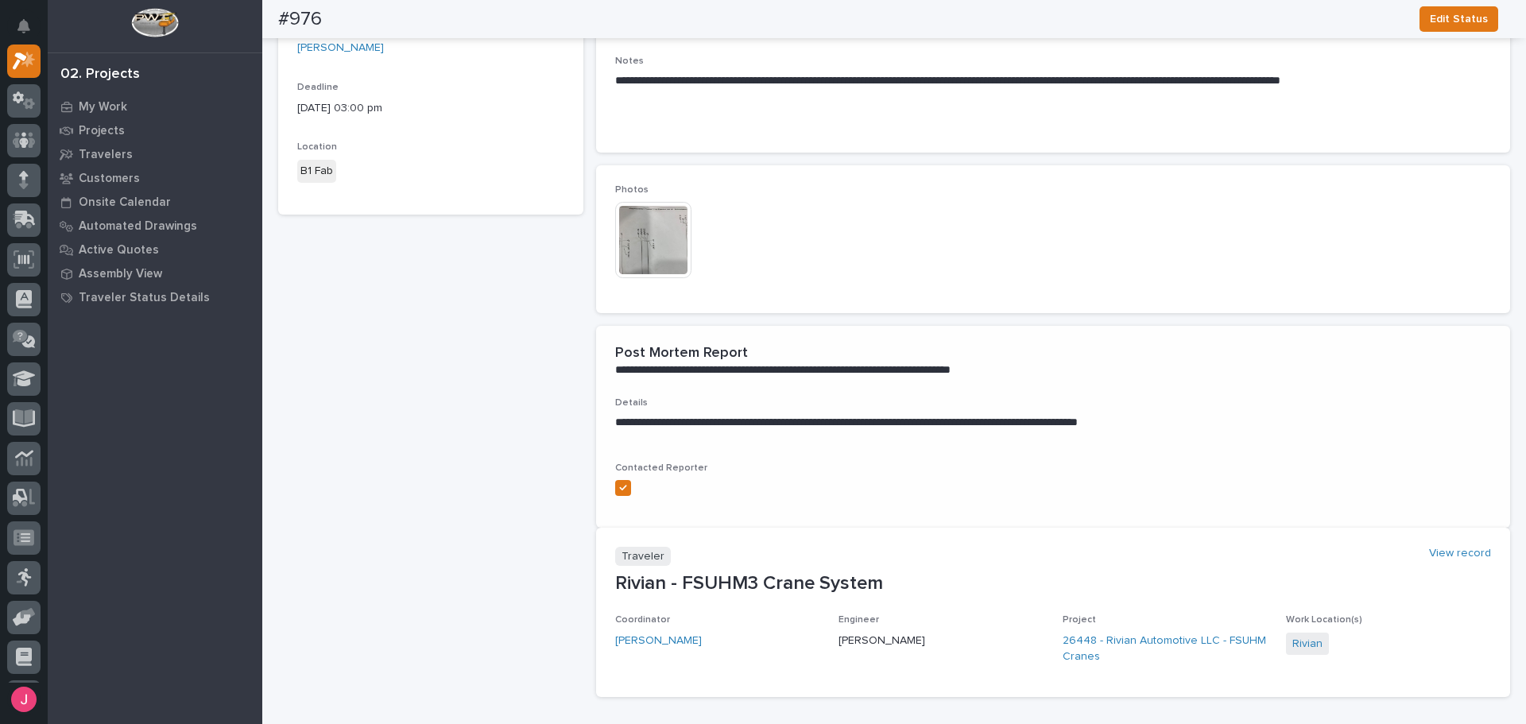
scroll to position [351, 0]
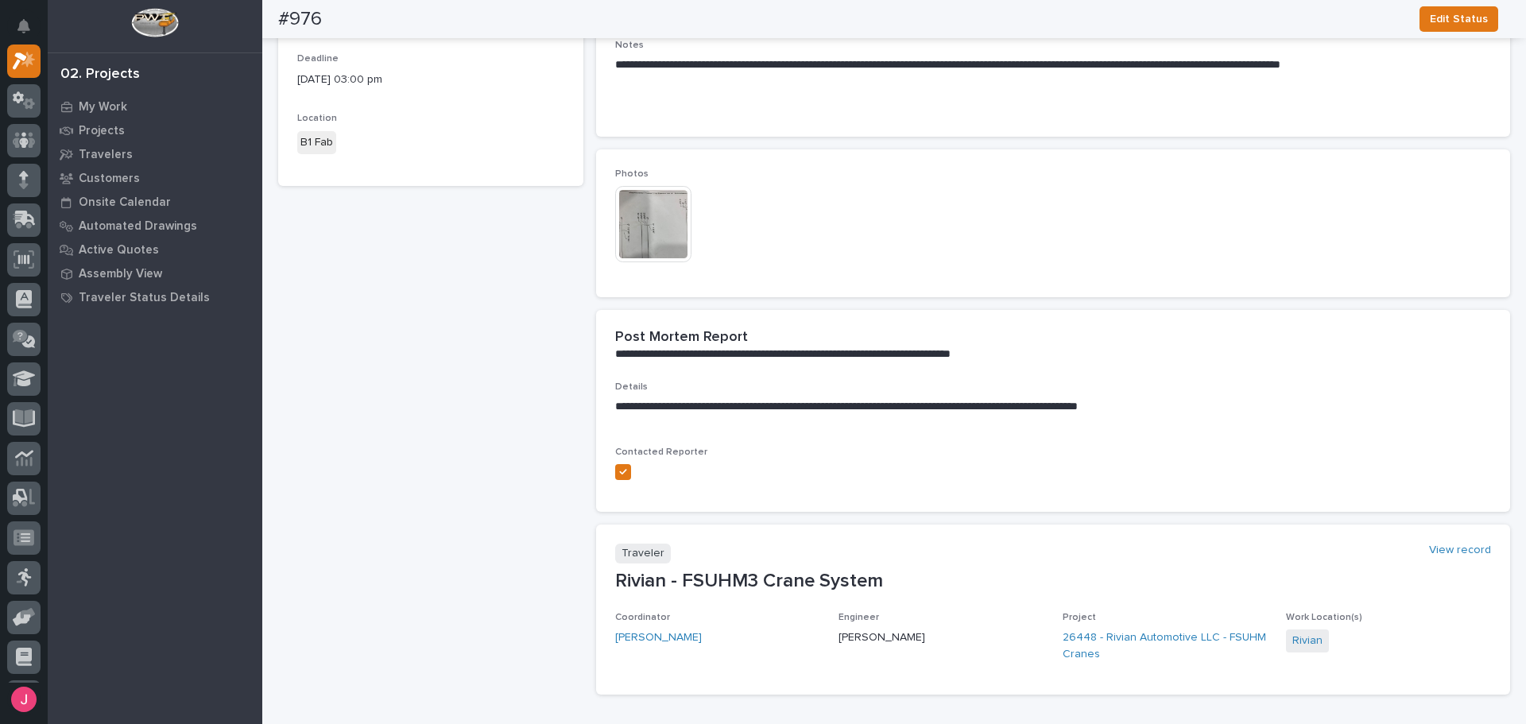
drag, startPoint x: 894, startPoint y: 175, endPoint x: 880, endPoint y: 75, distance: 101.1
click at [894, 174] on p "Photos" at bounding box center [1053, 174] width 876 height 11
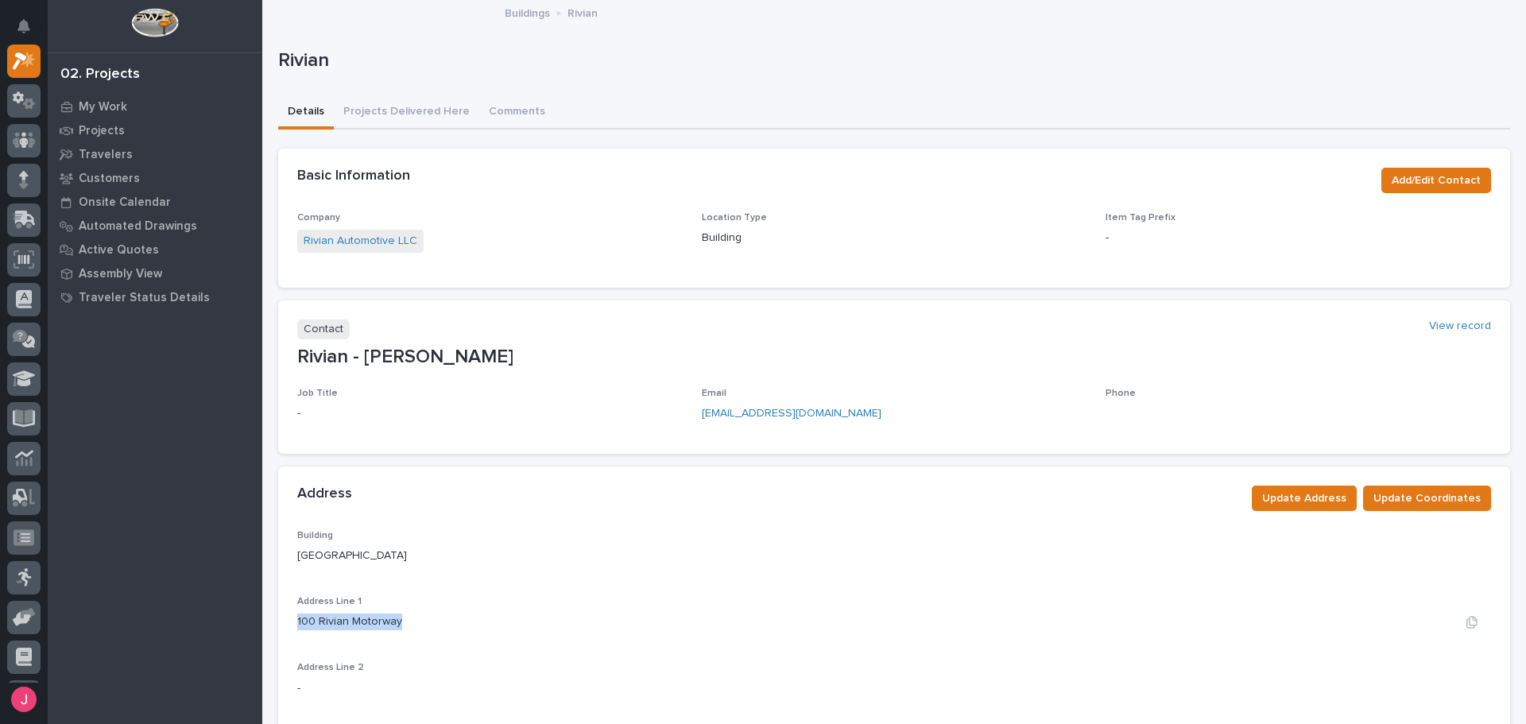
drag, startPoint x: 298, startPoint y: 620, endPoint x: 426, endPoint y: 622, distance: 128.0
click at [426, 622] on div "100 Rivian Motorway" at bounding box center [894, 622] width 1194 height 17
copy p "100 Rivian Motorway"
click at [103, 107] on p "My Work" at bounding box center [103, 107] width 48 height 14
